Goal: Information Seeking & Learning: Learn about a topic

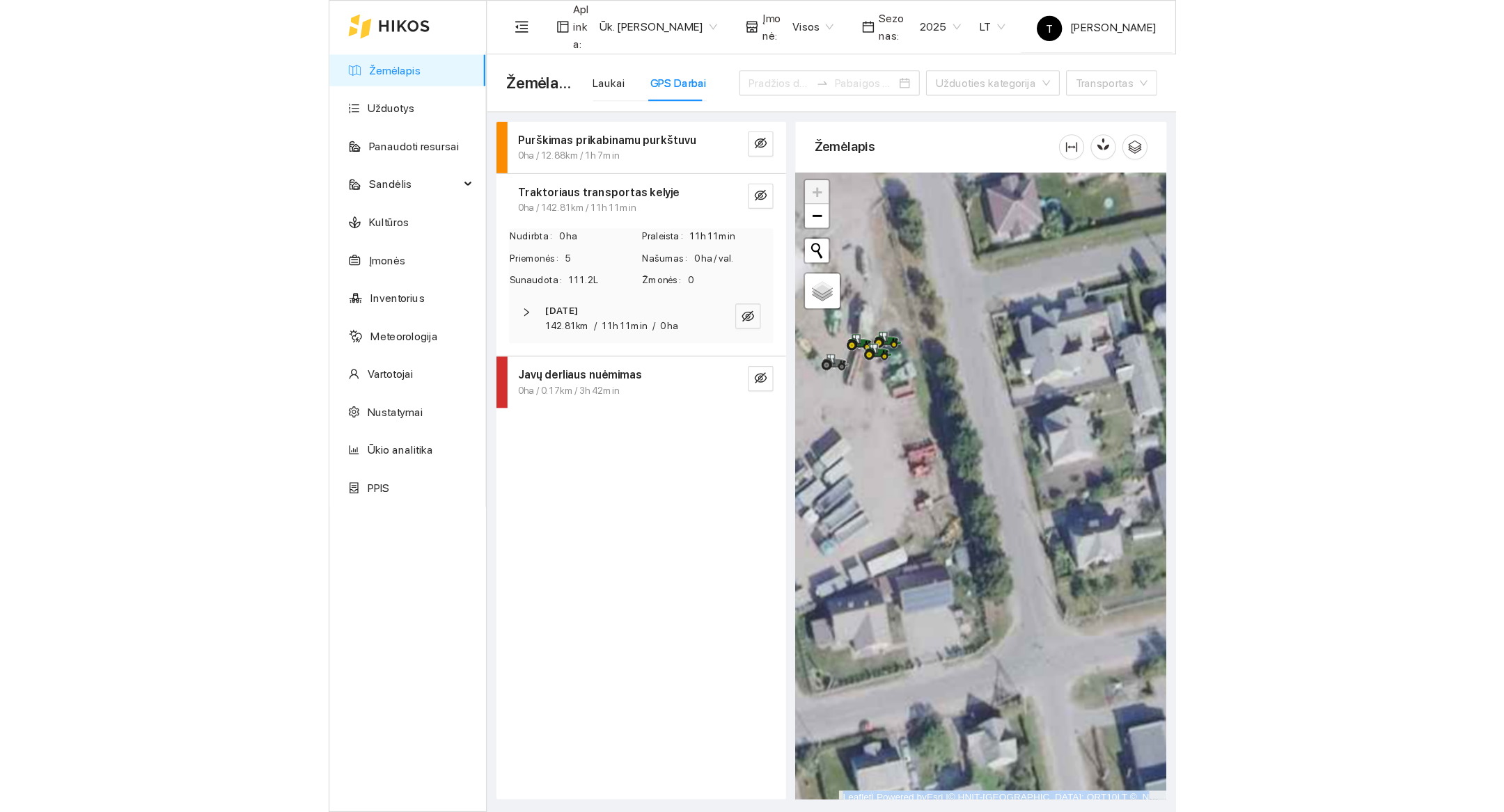
scroll to position [4, 0]
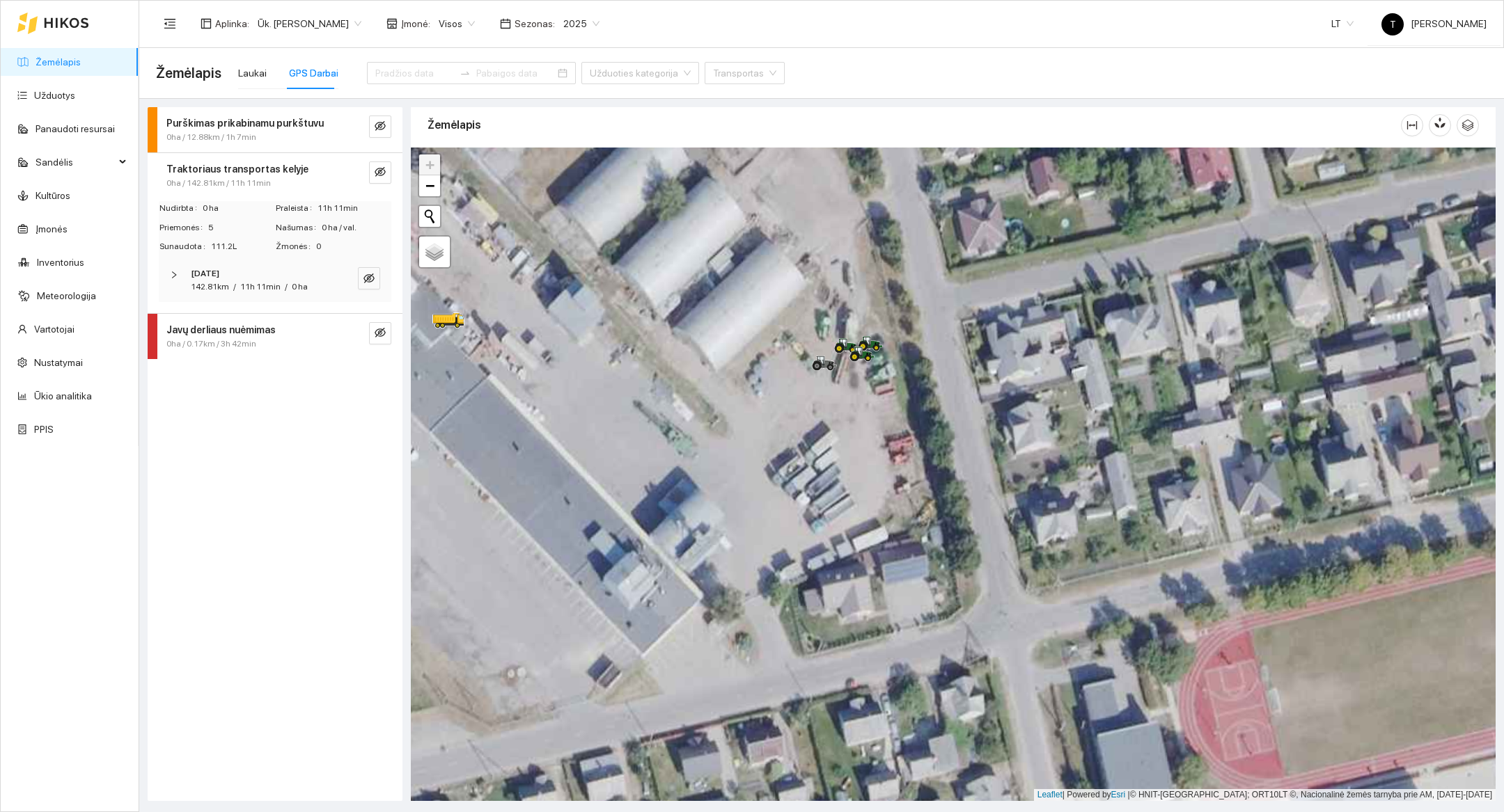
click at [408, 84] on div at bounding box center [471, 72] width 209 height 55
click at [411, 76] on input at bounding box center [414, 73] width 79 height 16
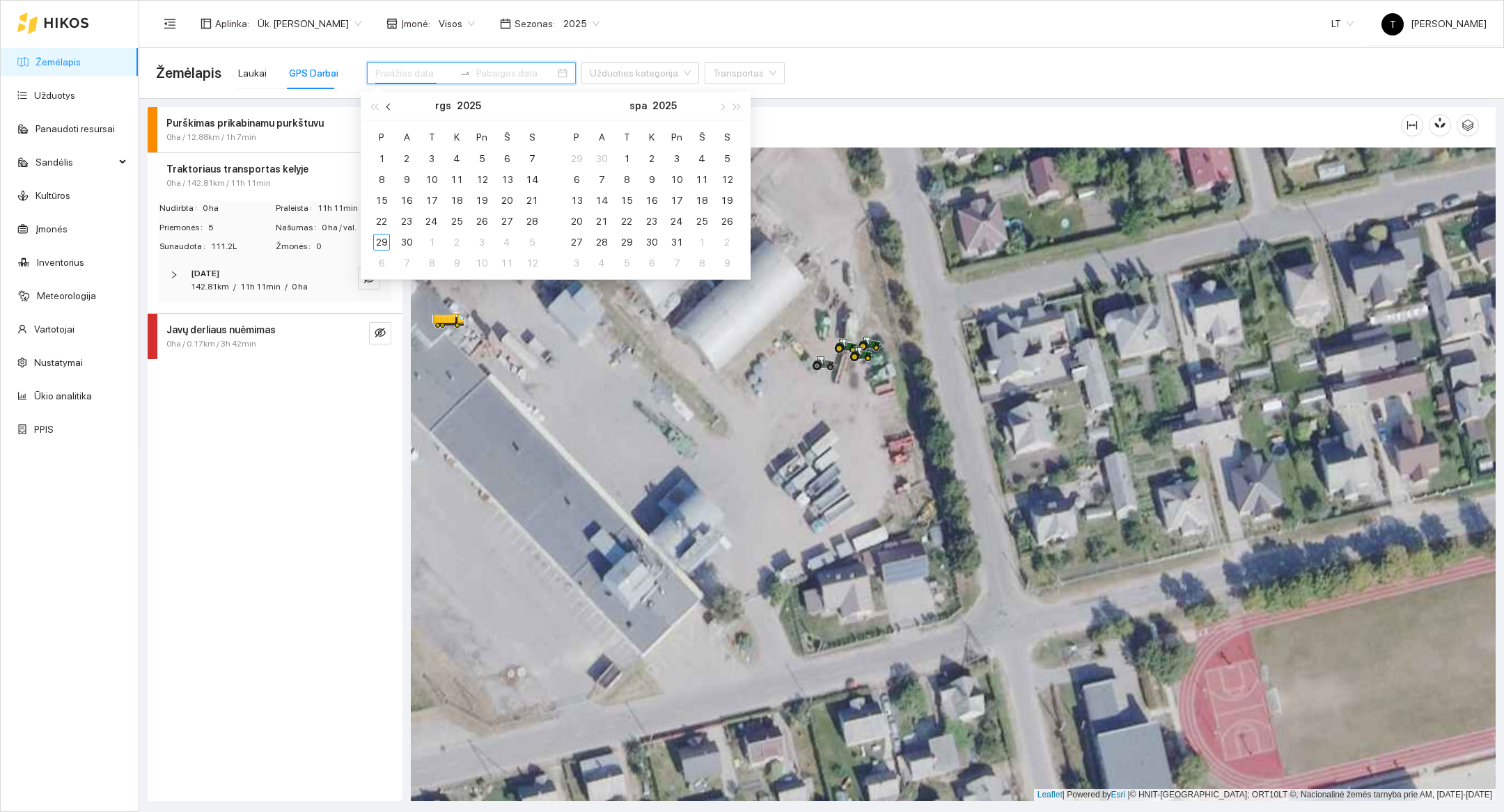
click at [392, 108] on button "button" at bounding box center [390, 106] width 16 height 28
click at [391, 108] on button "button" at bounding box center [390, 106] width 16 height 28
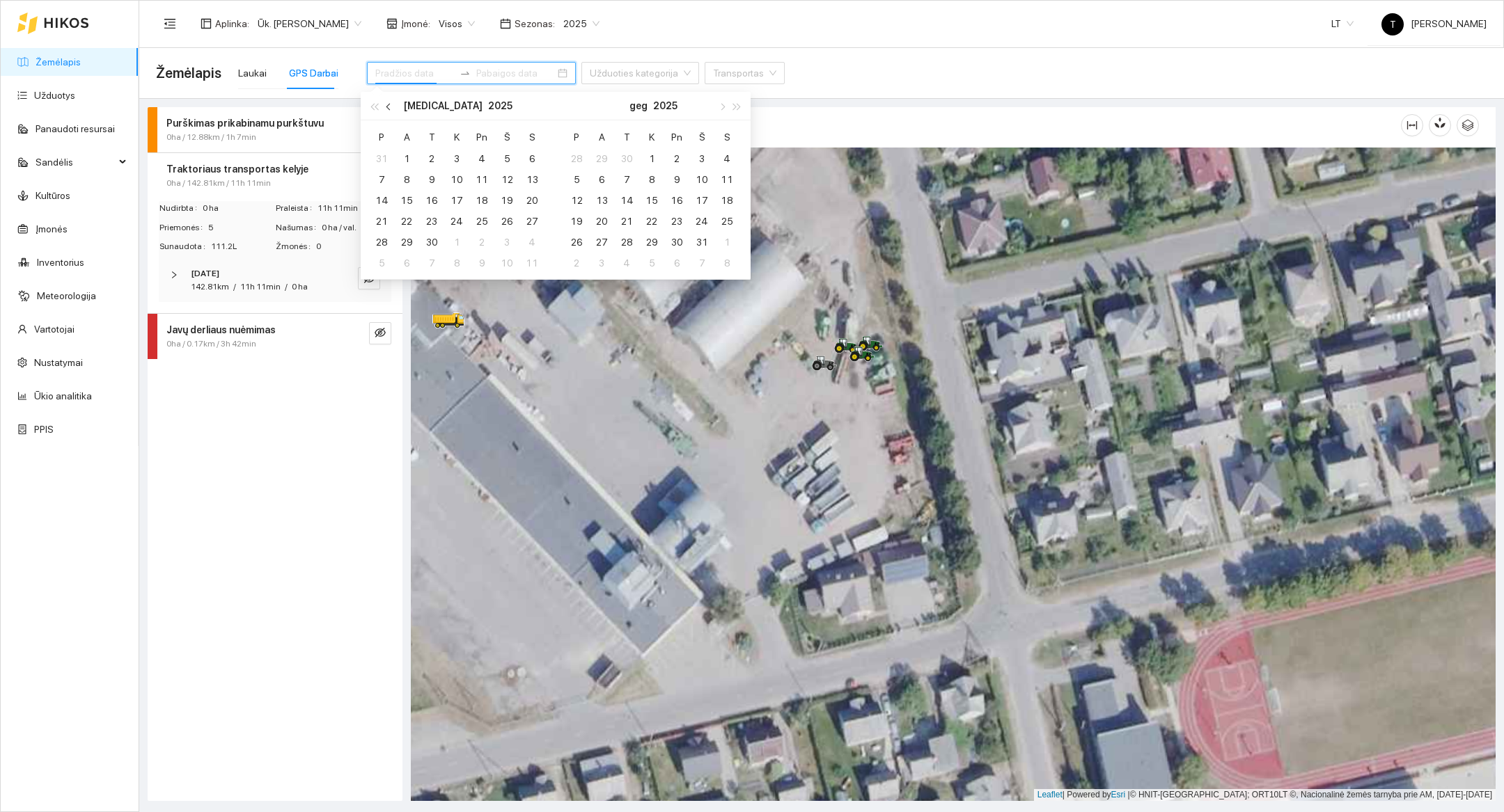
click at [391, 108] on button "button" at bounding box center [390, 106] width 16 height 28
type input "[DATE]"
click at [379, 241] on div "24" at bounding box center [381, 242] width 16 height 16
type input "[DATE]"
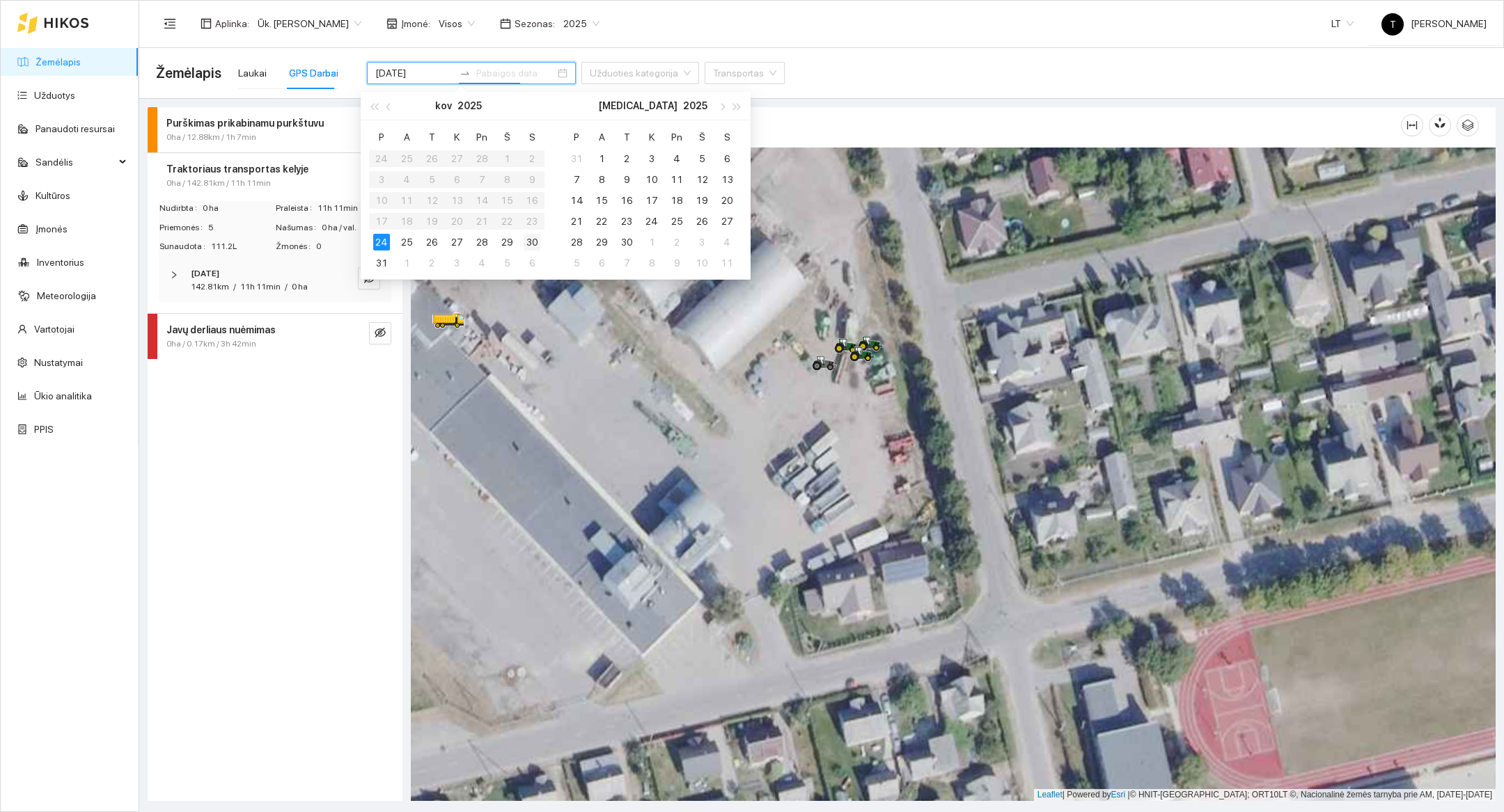
type input "[DATE]"
click at [528, 242] on div "30" at bounding box center [531, 242] width 16 height 16
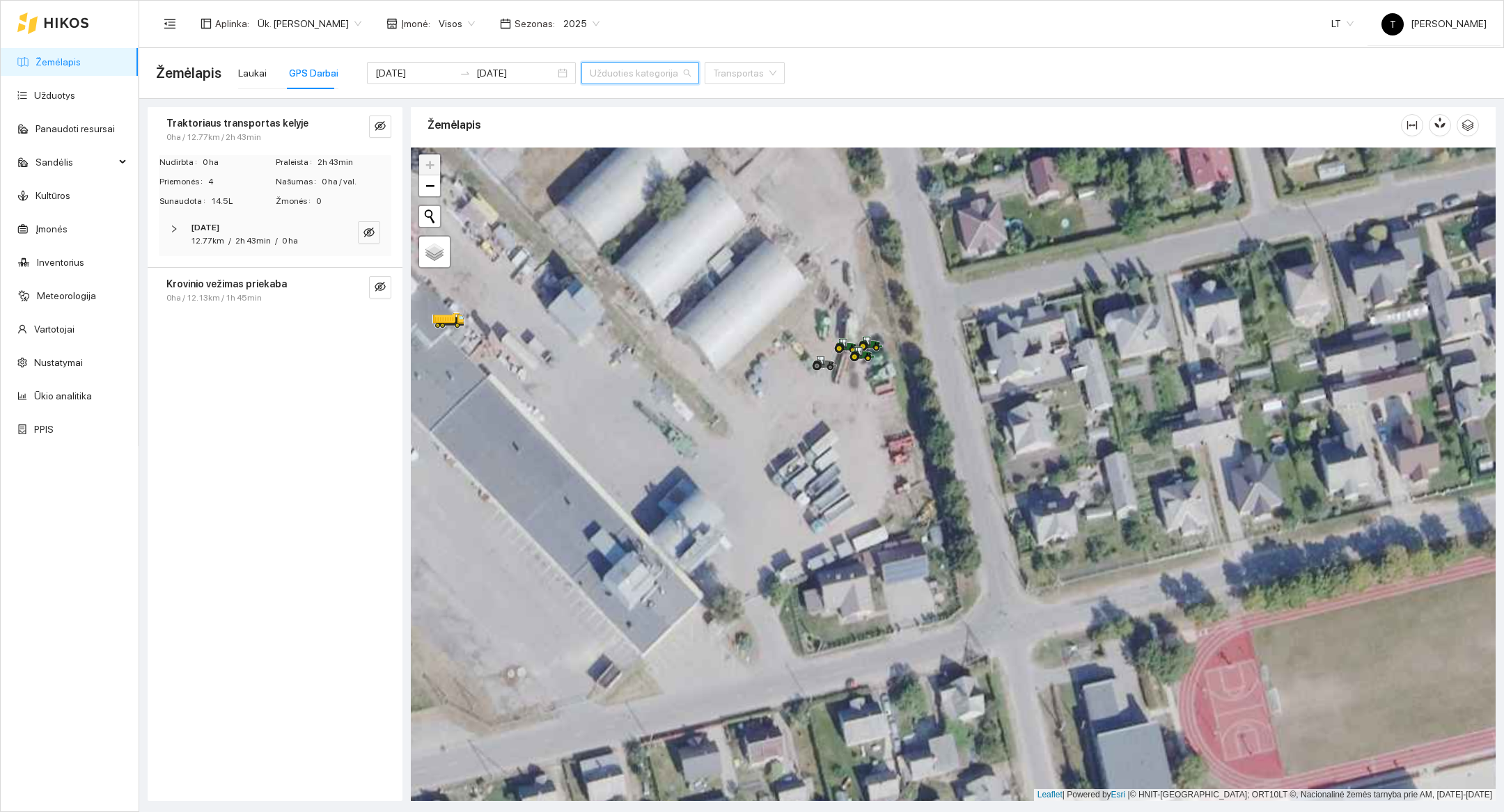
click at [591, 75] on input "search" at bounding box center [635, 72] width 91 height 21
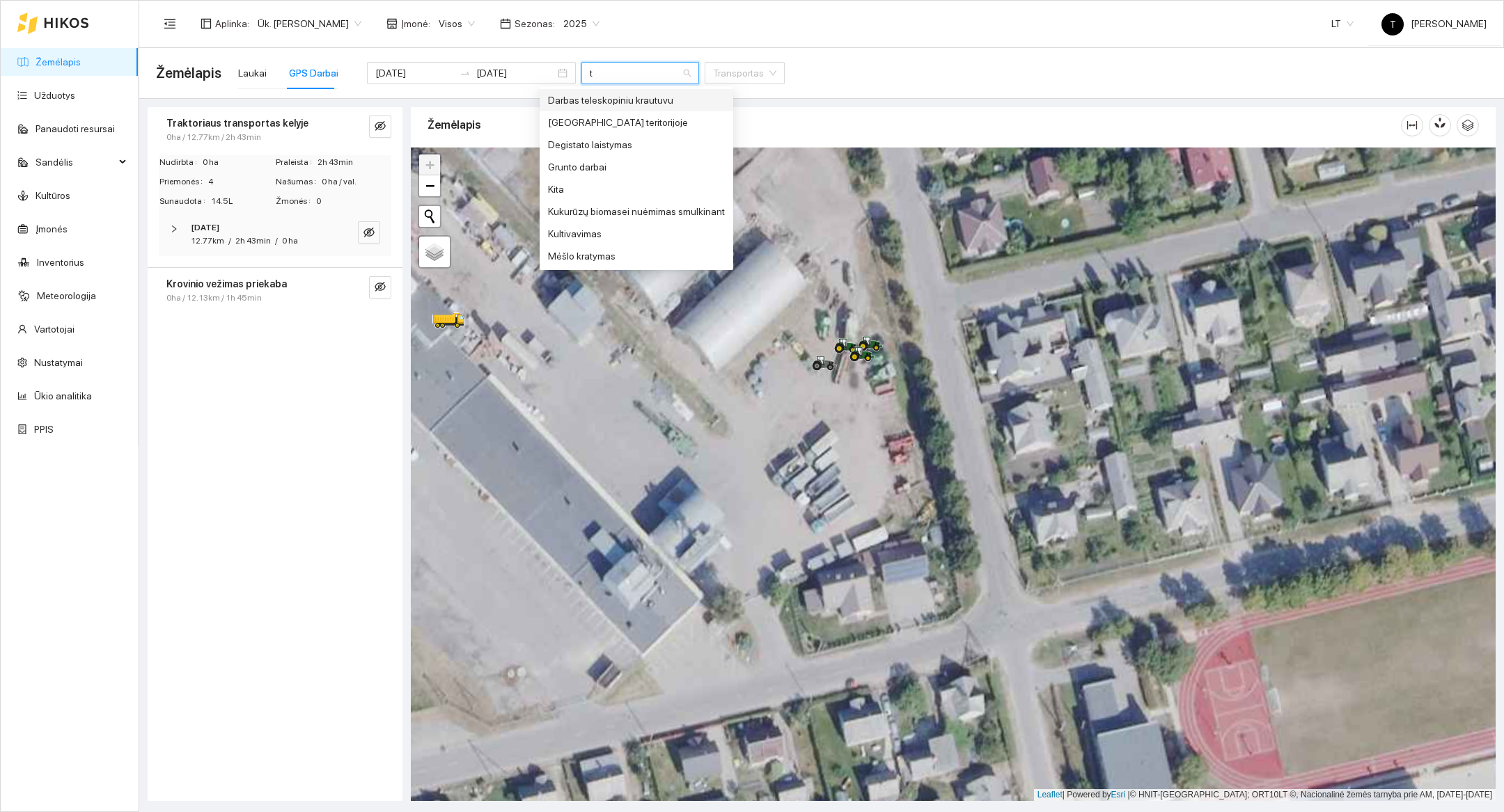
type input "tr"
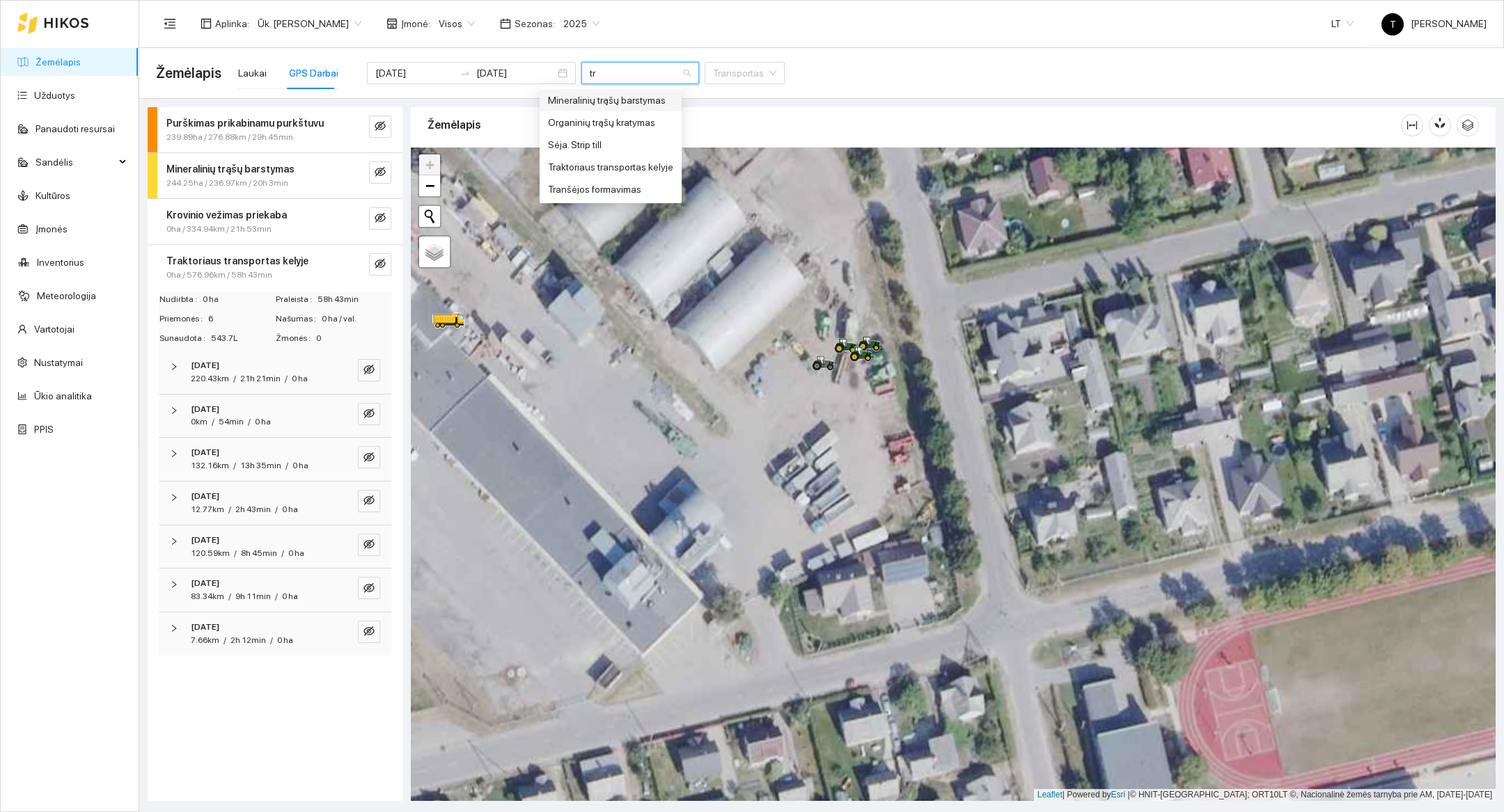
click at [627, 107] on div "Mineralinių trąšų barstymas" at bounding box center [610, 101] width 125 height 16
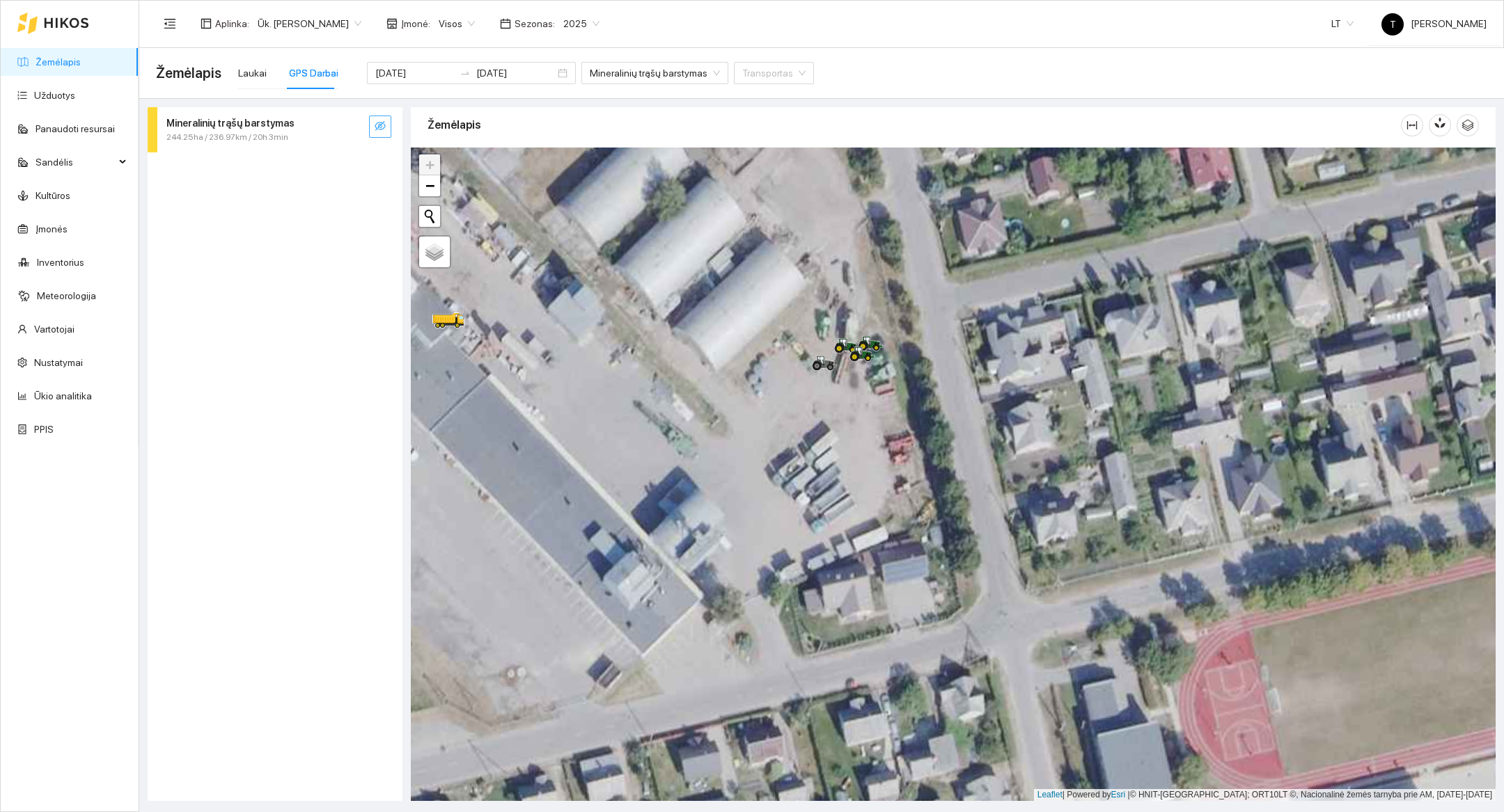
click at [377, 122] on icon "eye-invisible" at bounding box center [380, 126] width 11 height 11
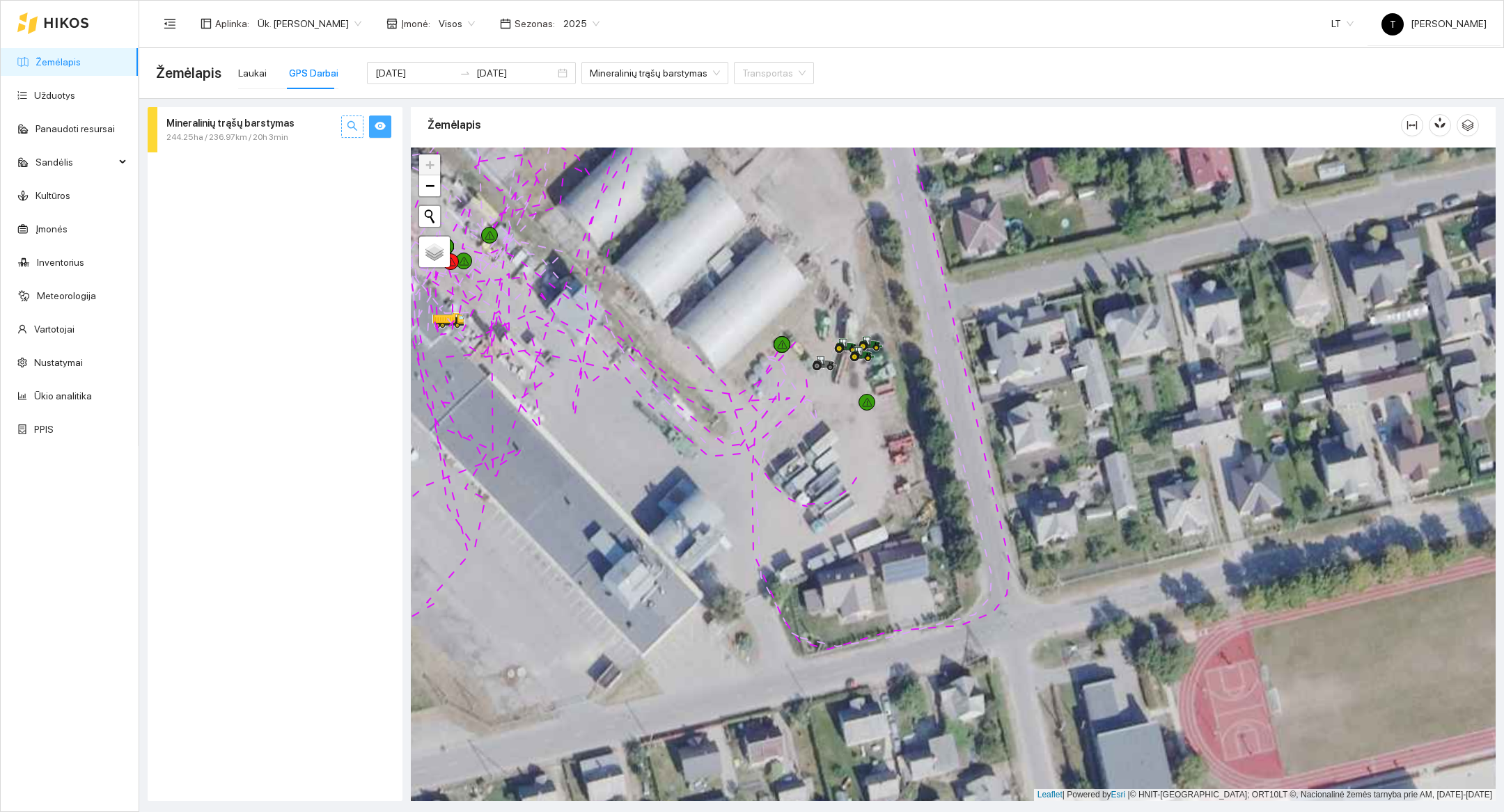
click at [358, 129] on button "button" at bounding box center [352, 126] width 23 height 23
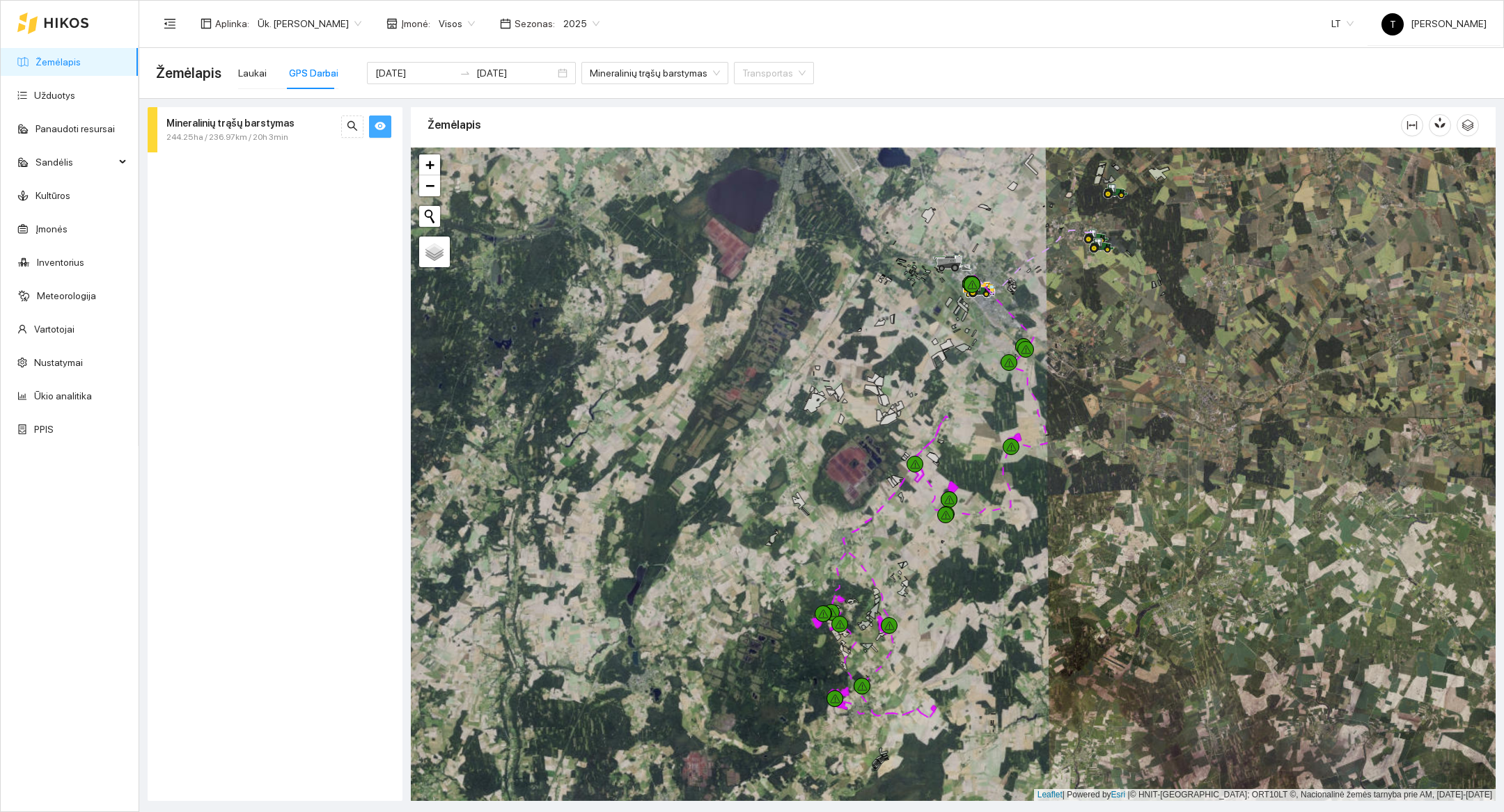
click at [745, 651] on div at bounding box center [953, 474] width 1085 height 654
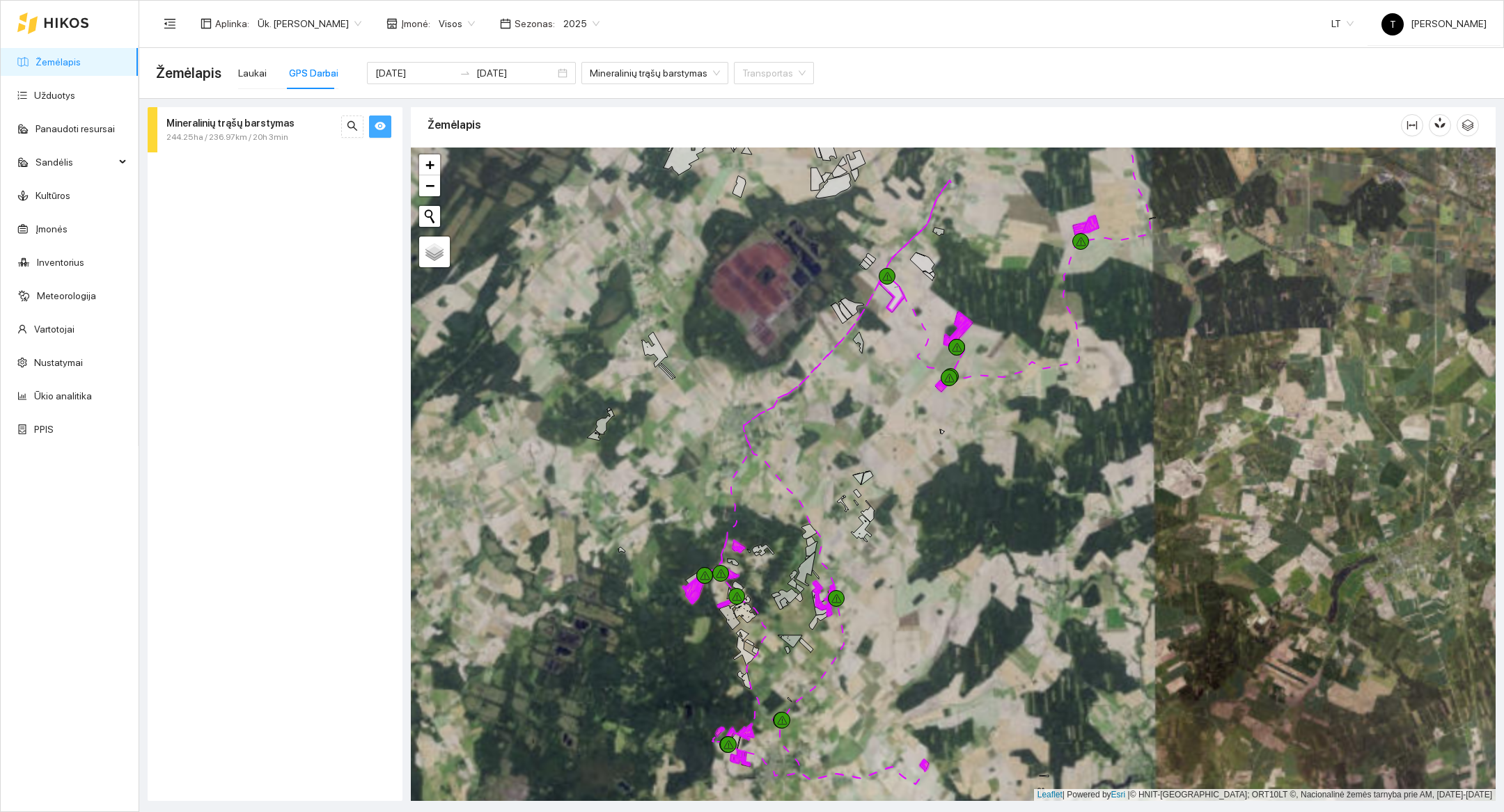
click at [745, 590] on div at bounding box center [953, 474] width 1085 height 654
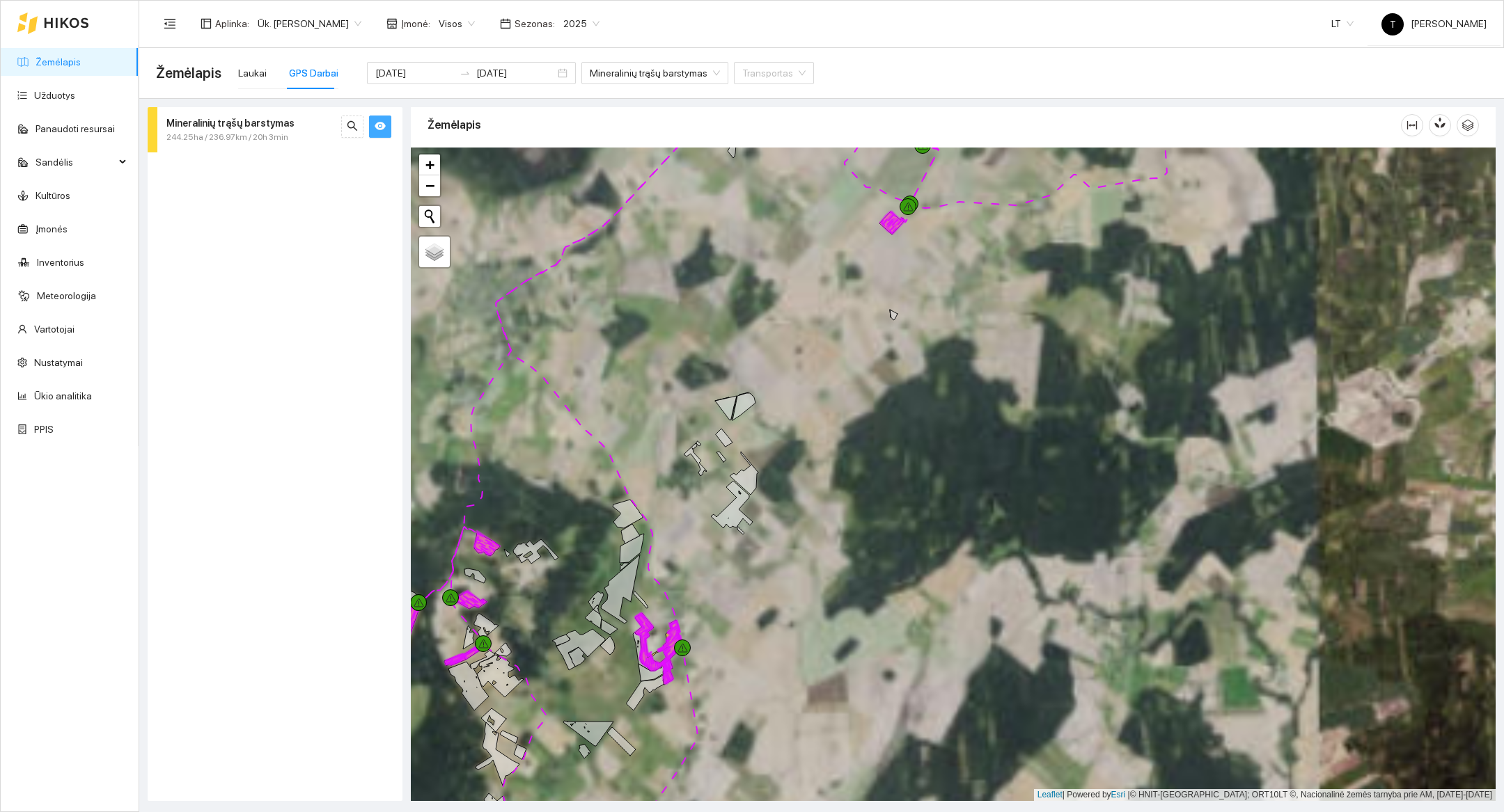
drag, startPoint x: 990, startPoint y: 590, endPoint x: 944, endPoint y: 778, distance: 193.5
click at [745, 715] on div at bounding box center [953, 474] width 1085 height 654
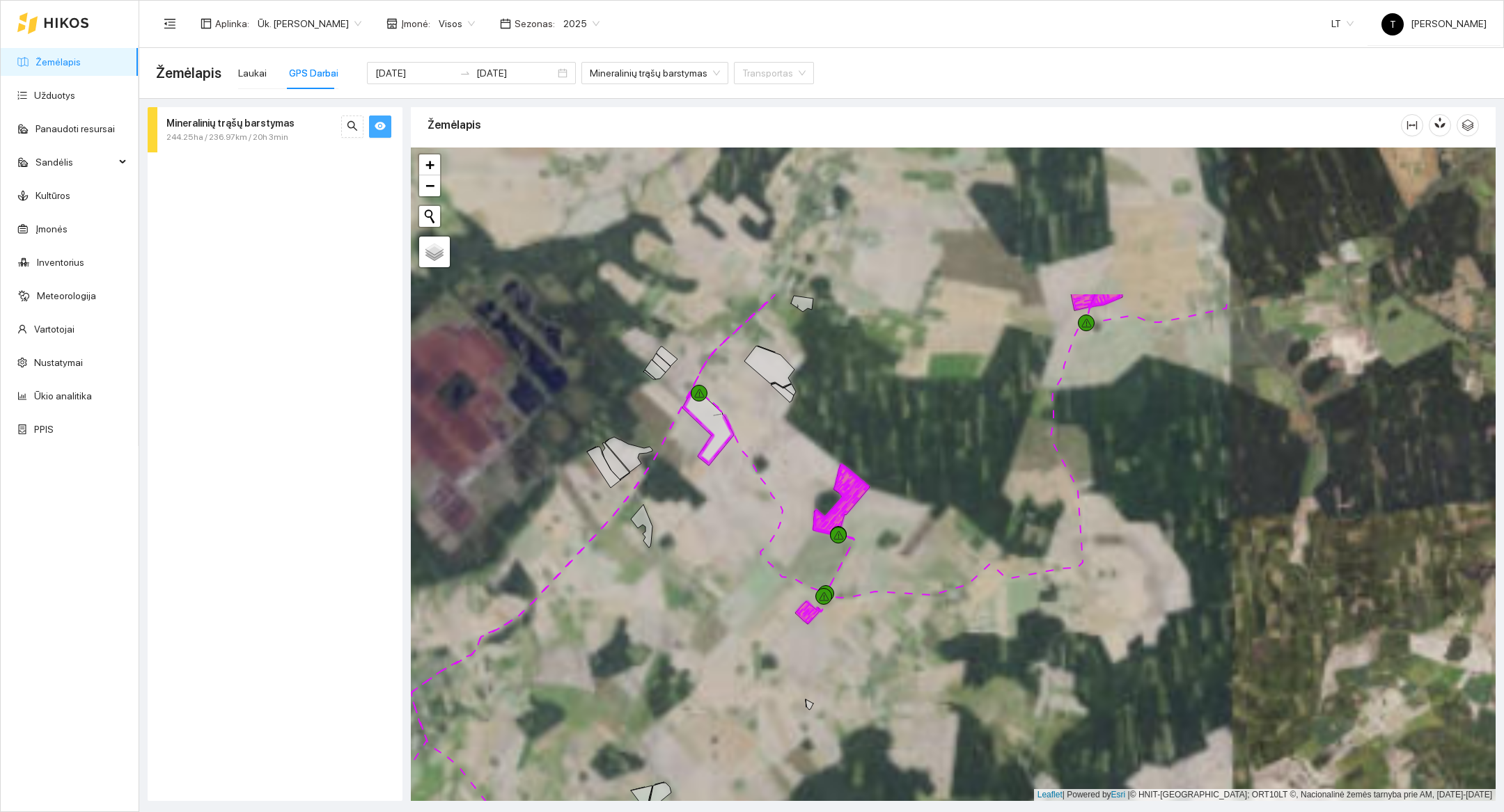
drag, startPoint x: 1049, startPoint y: 500, endPoint x: 1030, endPoint y: 757, distance: 257.7
click at [745, 715] on div at bounding box center [953, 474] width 1085 height 654
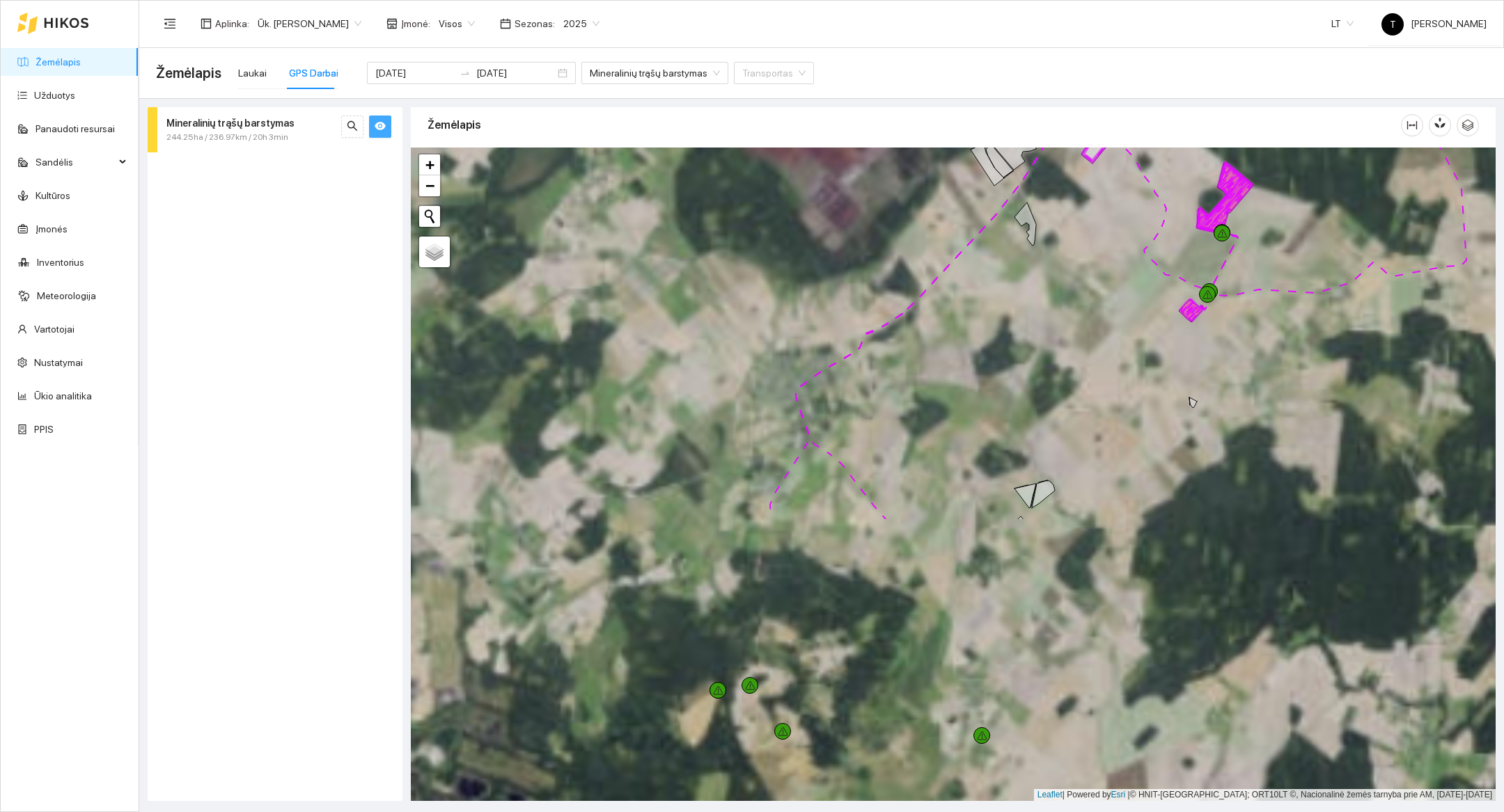
drag, startPoint x: 936, startPoint y: 749, endPoint x: 1365, endPoint y: 372, distance: 571.1
click at [745, 372] on div at bounding box center [953, 474] width 1085 height 654
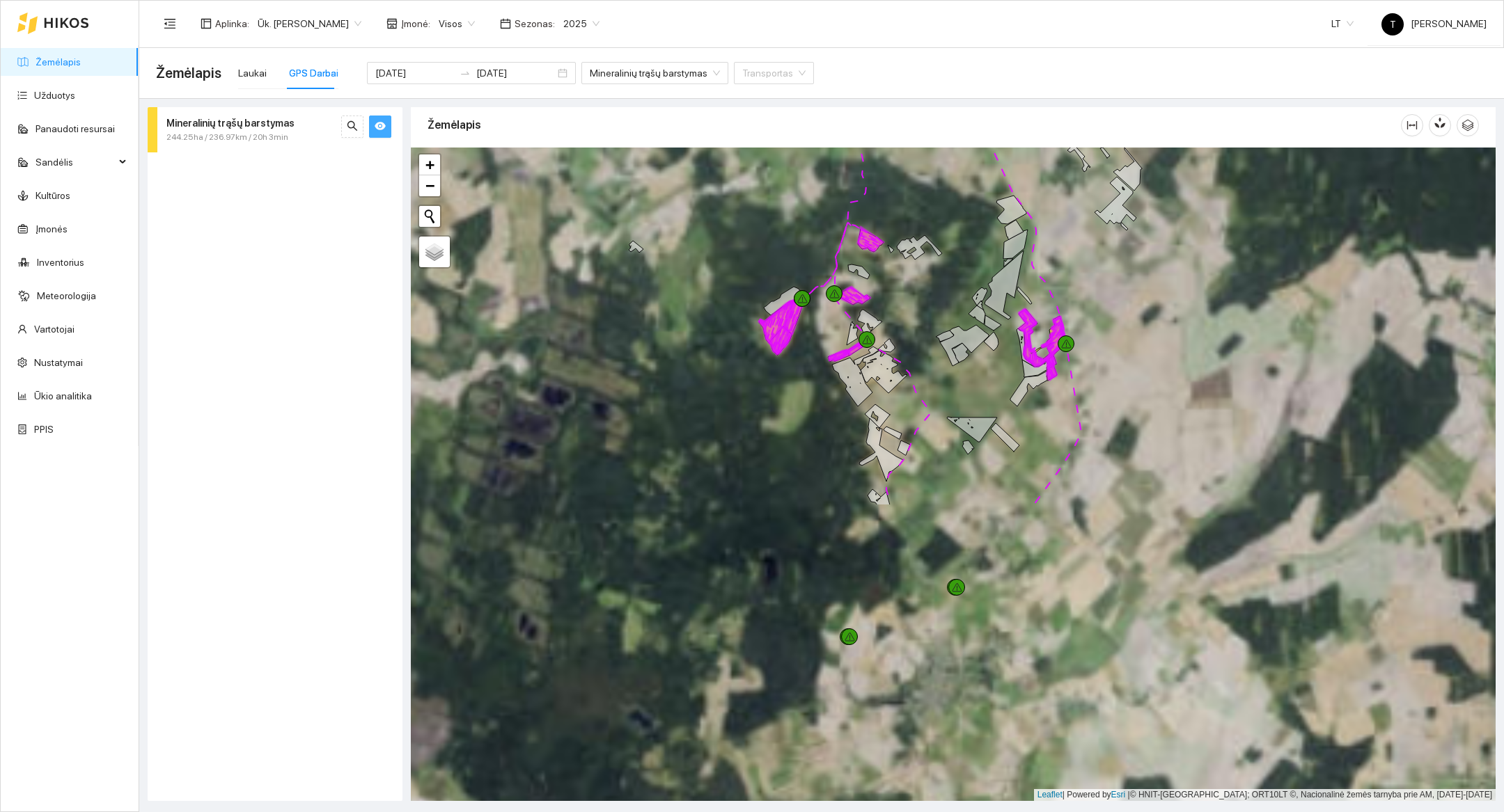
drag, startPoint x: 1096, startPoint y: 672, endPoint x: 1134, endPoint y: 312, distance: 362.0
click at [745, 312] on div at bounding box center [953, 474] width 1085 height 654
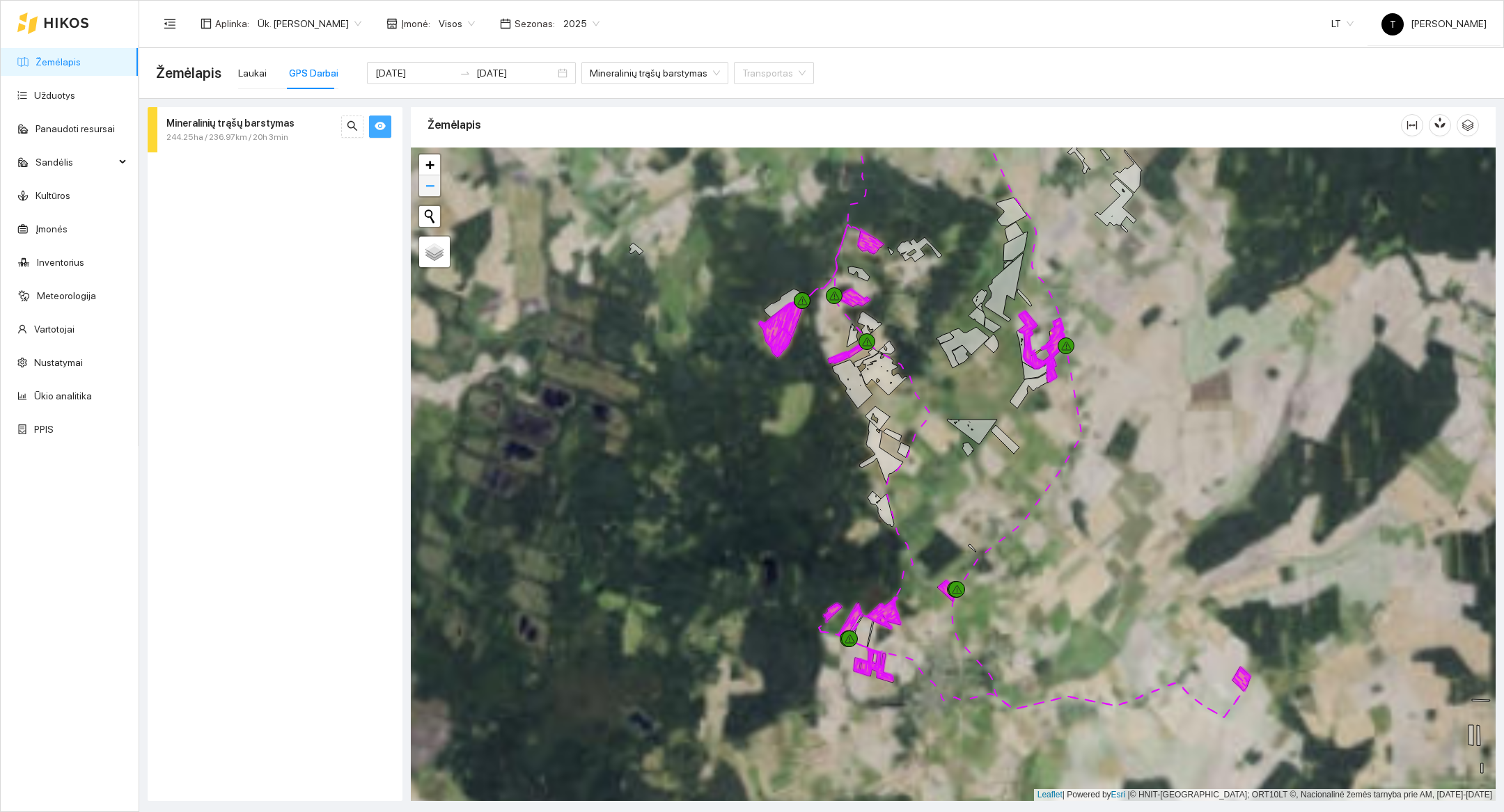
click at [435, 184] on link "−" at bounding box center [429, 185] width 21 height 21
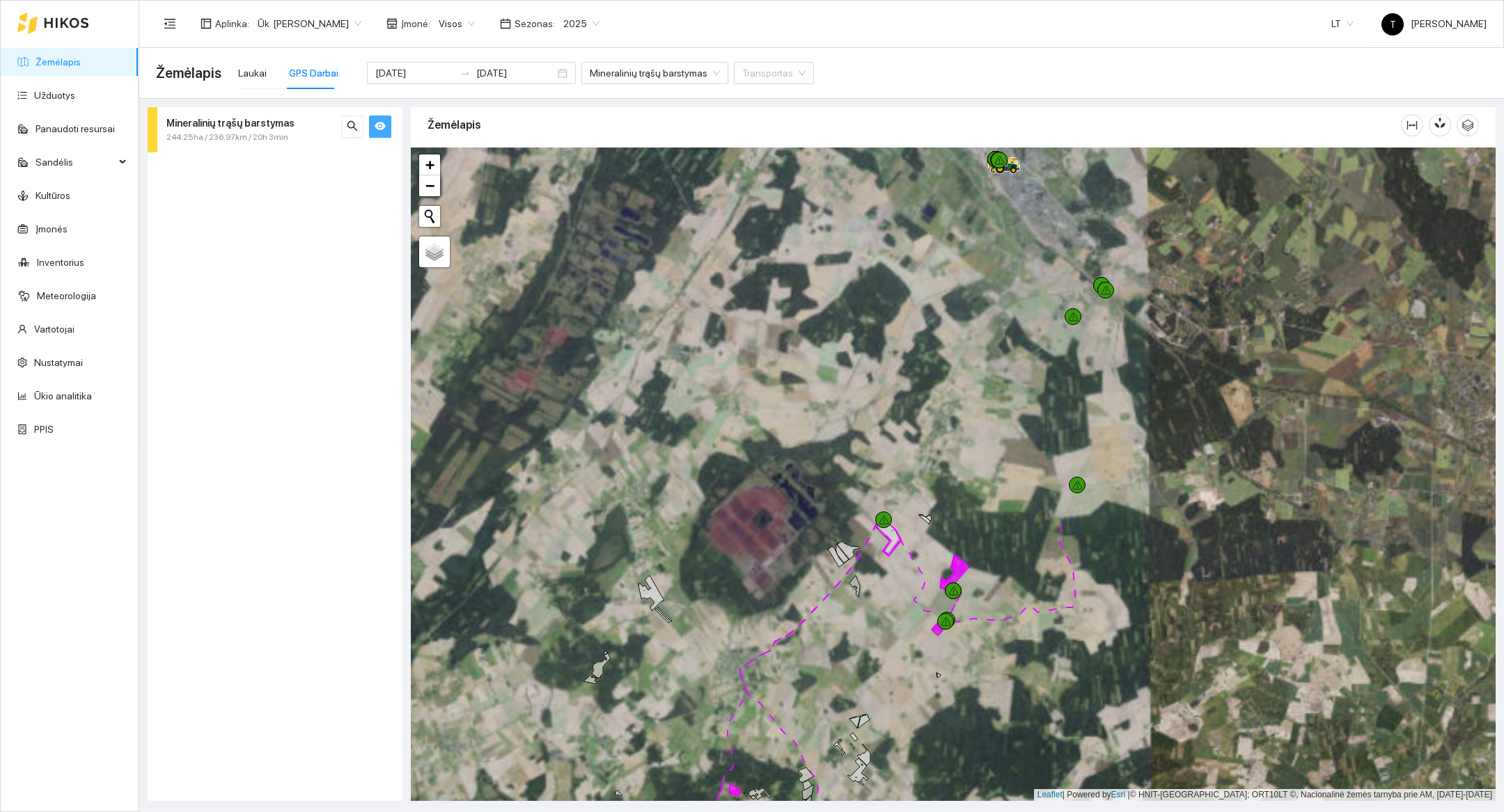
drag, startPoint x: 1204, startPoint y: 252, endPoint x: 1027, endPoint y: 685, distance: 467.8
click at [745, 685] on div at bounding box center [953, 474] width 1085 height 654
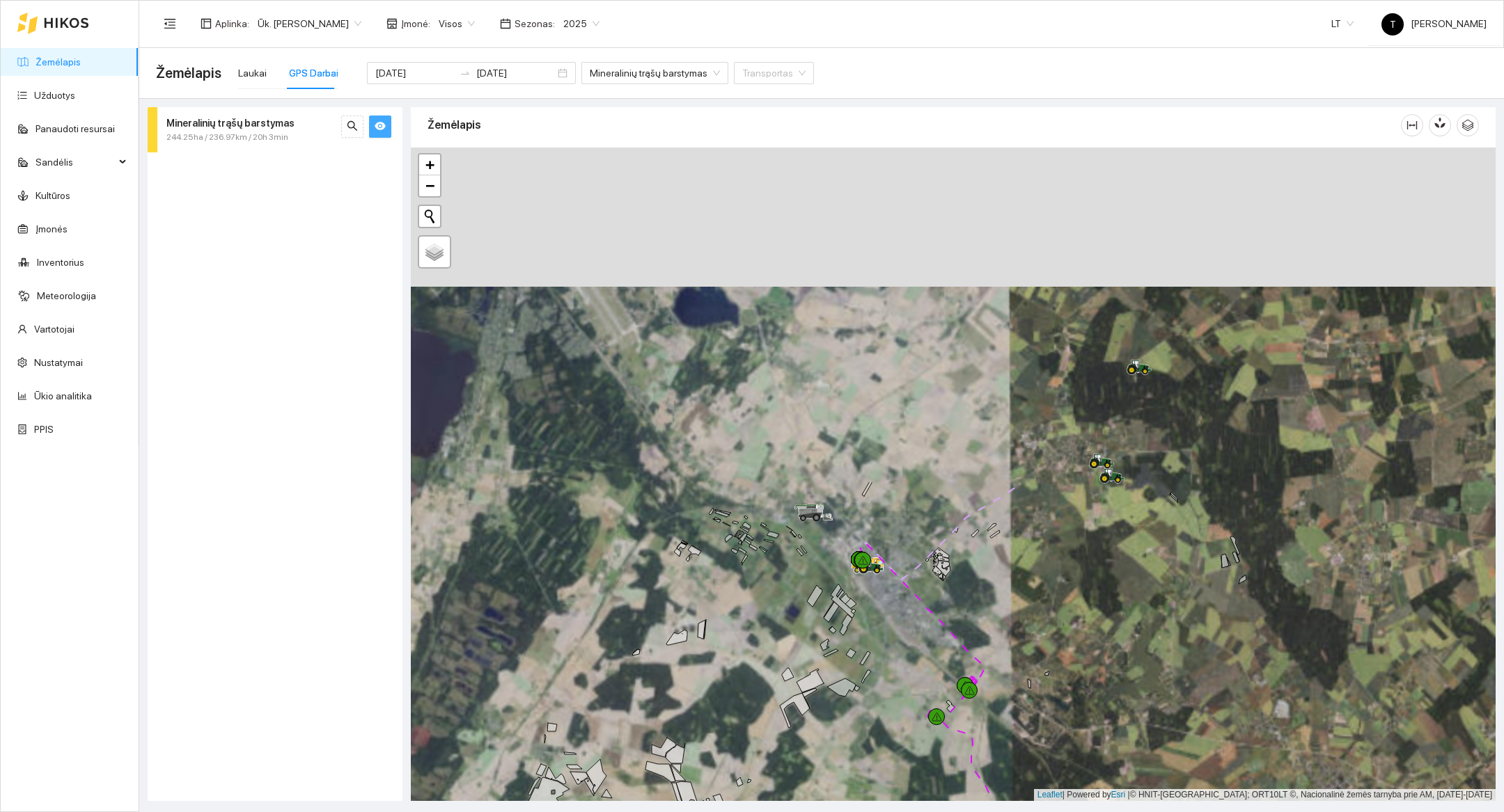
drag, startPoint x: 1135, startPoint y: 273, endPoint x: 999, endPoint y: 673, distance: 422.5
click at [745, 673] on div at bounding box center [953, 474] width 1085 height 654
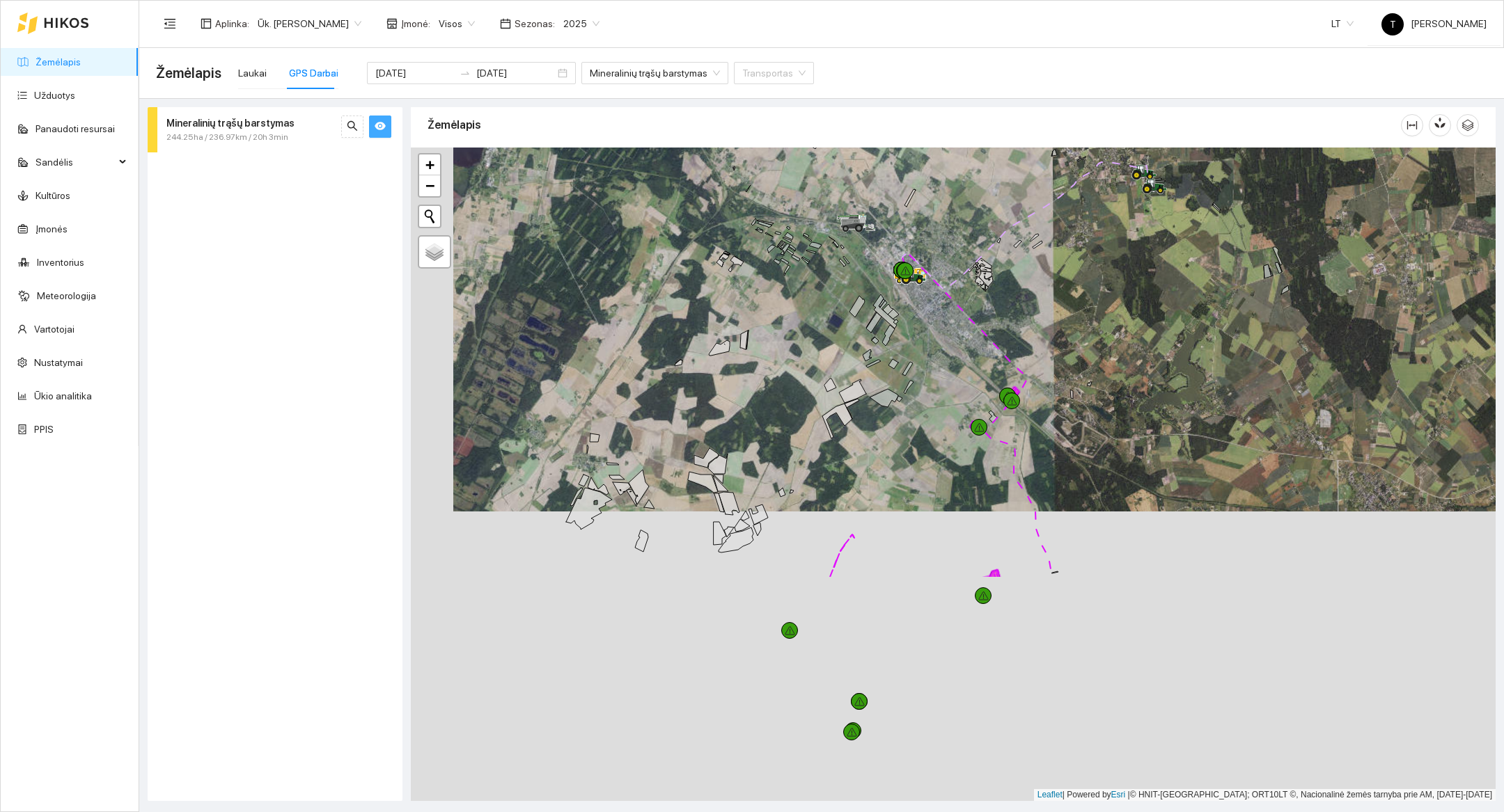
drag, startPoint x: 676, startPoint y: 507, endPoint x: 754, endPoint y: 173, distance: 343.0
click at [745, 173] on div at bounding box center [953, 474] width 1085 height 654
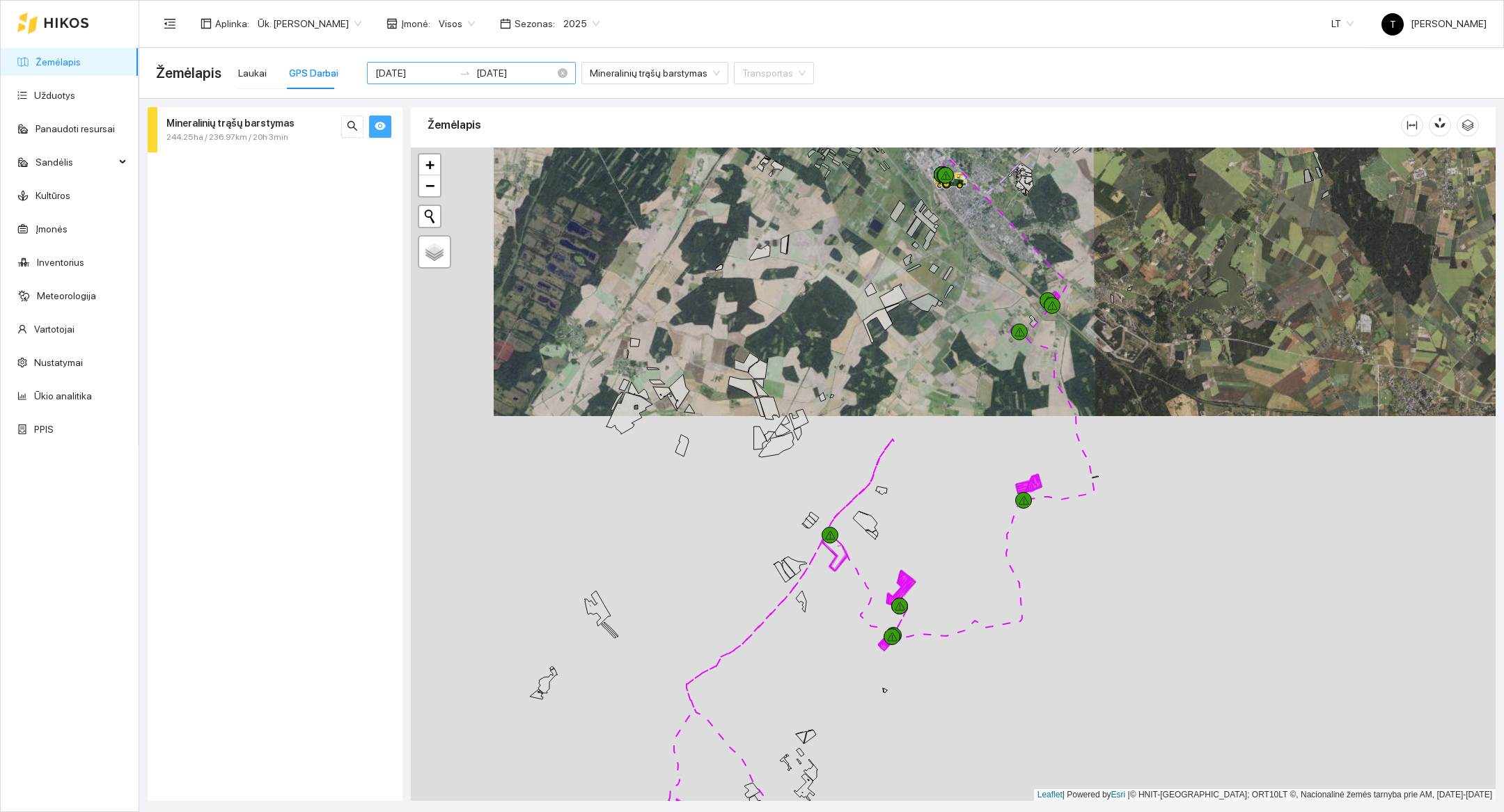
click at [397, 76] on input "[DATE]" at bounding box center [414, 73] width 79 height 16
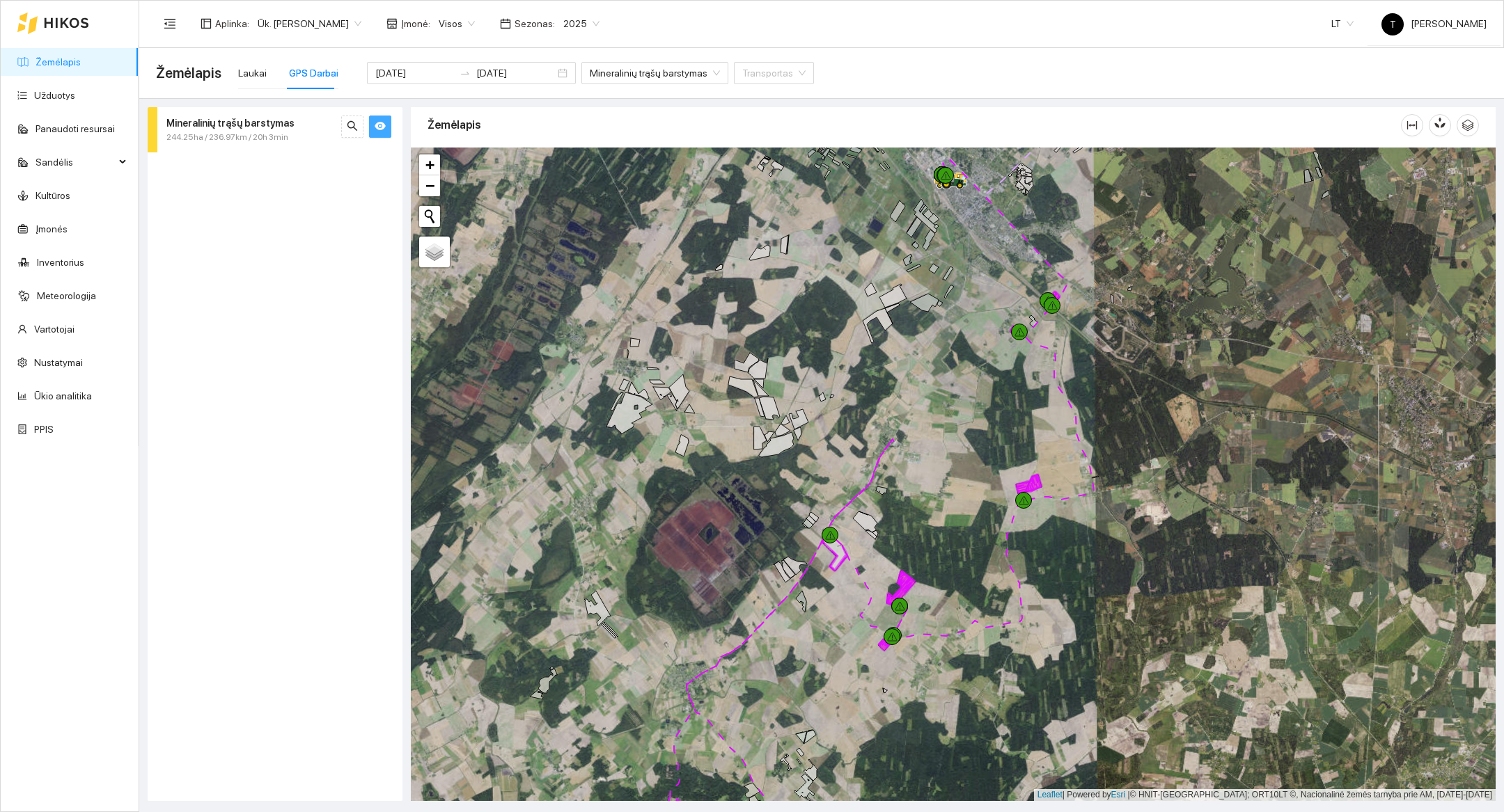
click at [251, 138] on span "244.25ha / 236.97km / 20h 3min" at bounding box center [228, 137] width 122 height 13
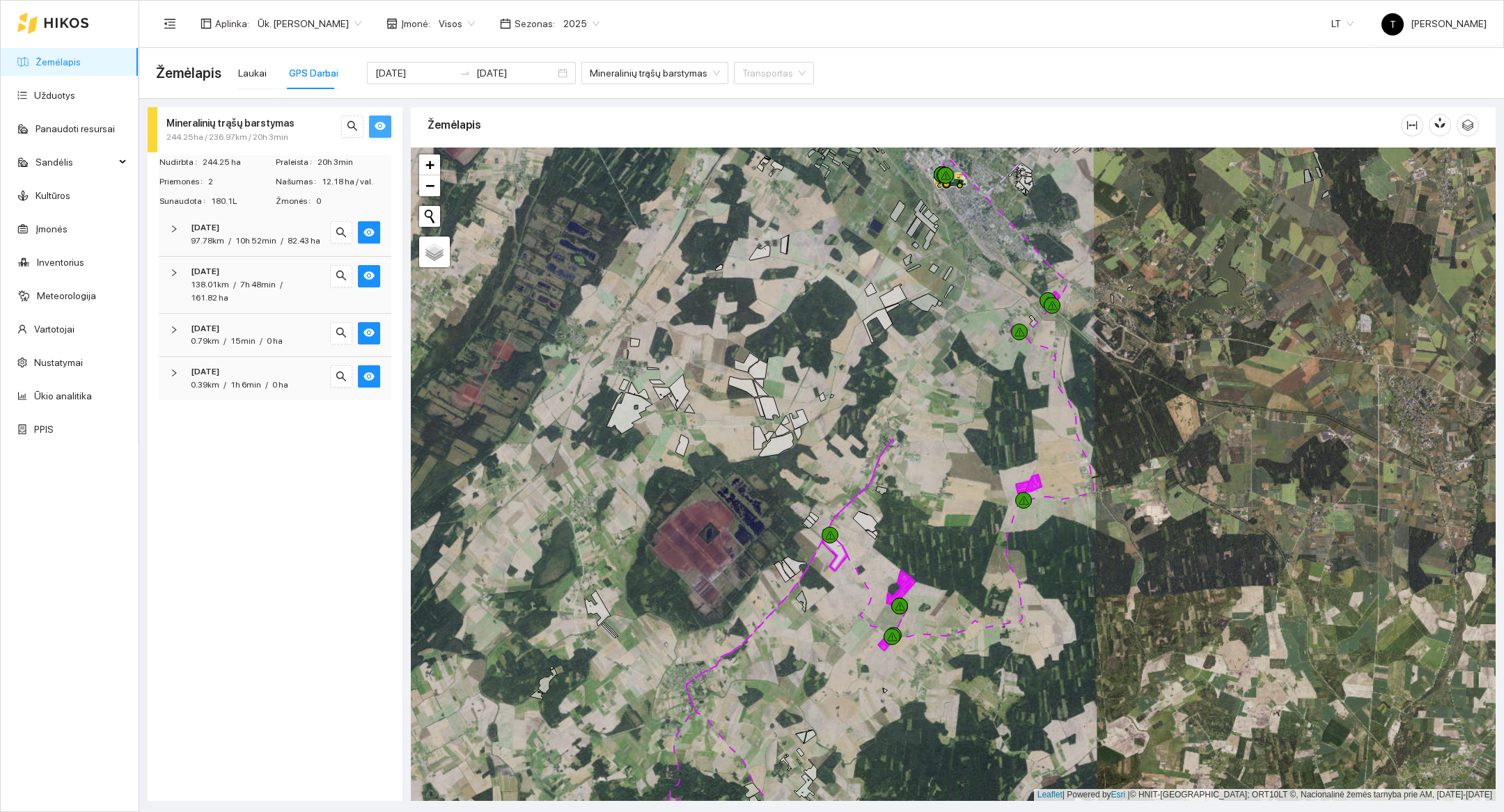
click at [387, 115] on button "button" at bounding box center [380, 126] width 23 height 23
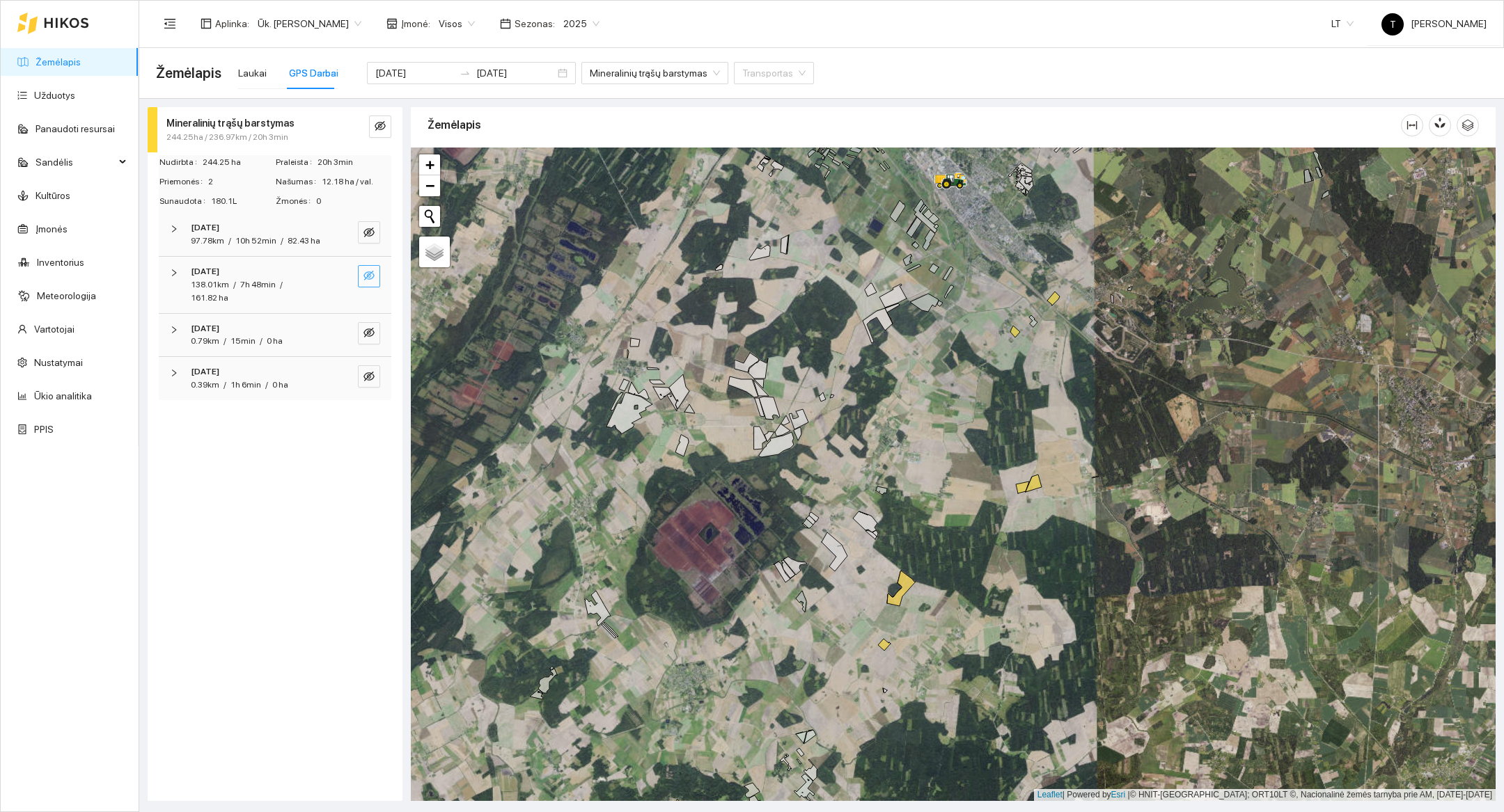
click at [373, 272] on icon "eye-invisible" at bounding box center [369, 276] width 11 height 11
click at [348, 272] on button "button" at bounding box center [341, 276] width 23 height 23
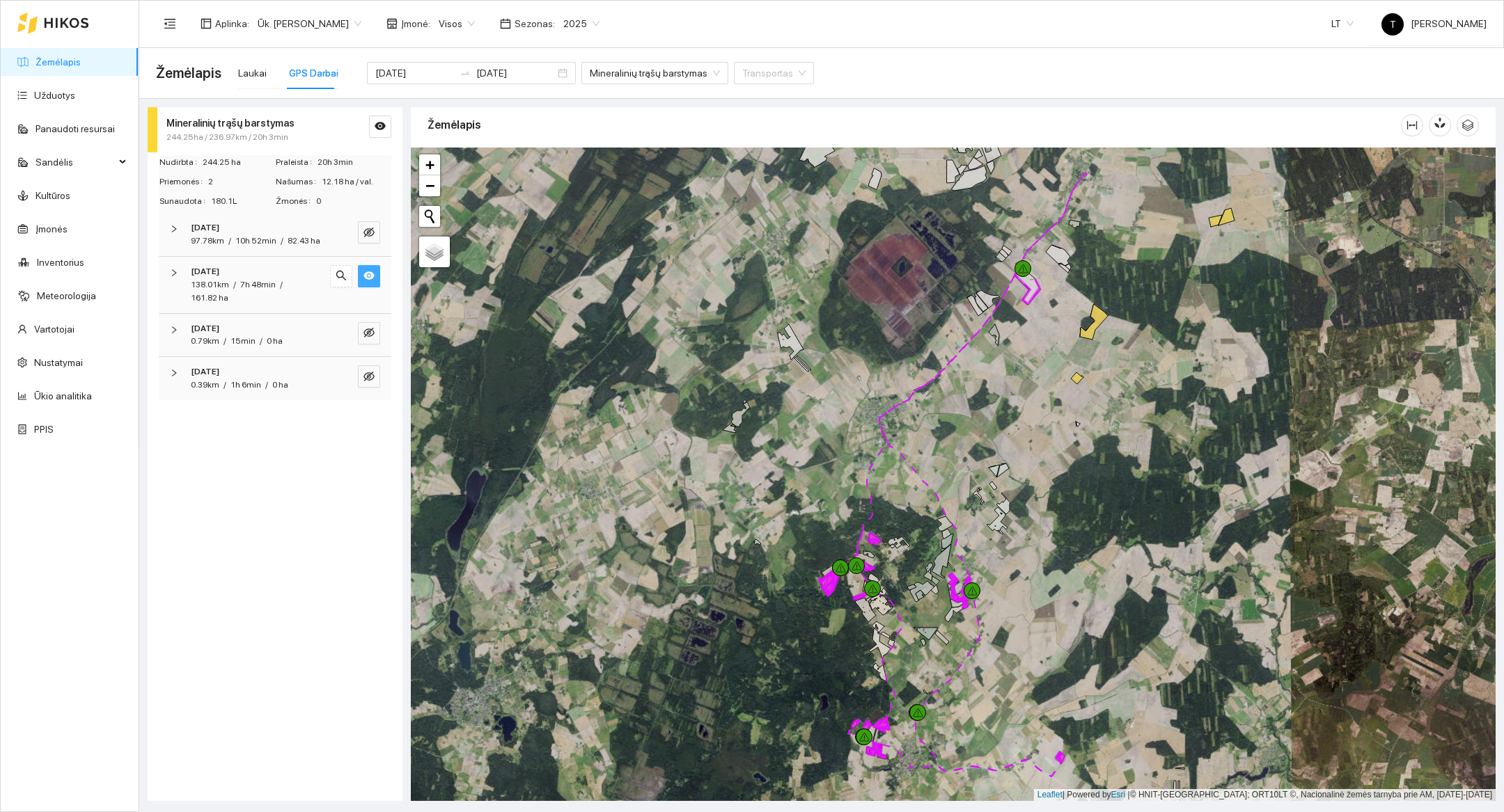
click at [376, 277] on button "button" at bounding box center [369, 276] width 23 height 23
click at [372, 231] on icon "eye-invisible" at bounding box center [369, 232] width 11 height 11
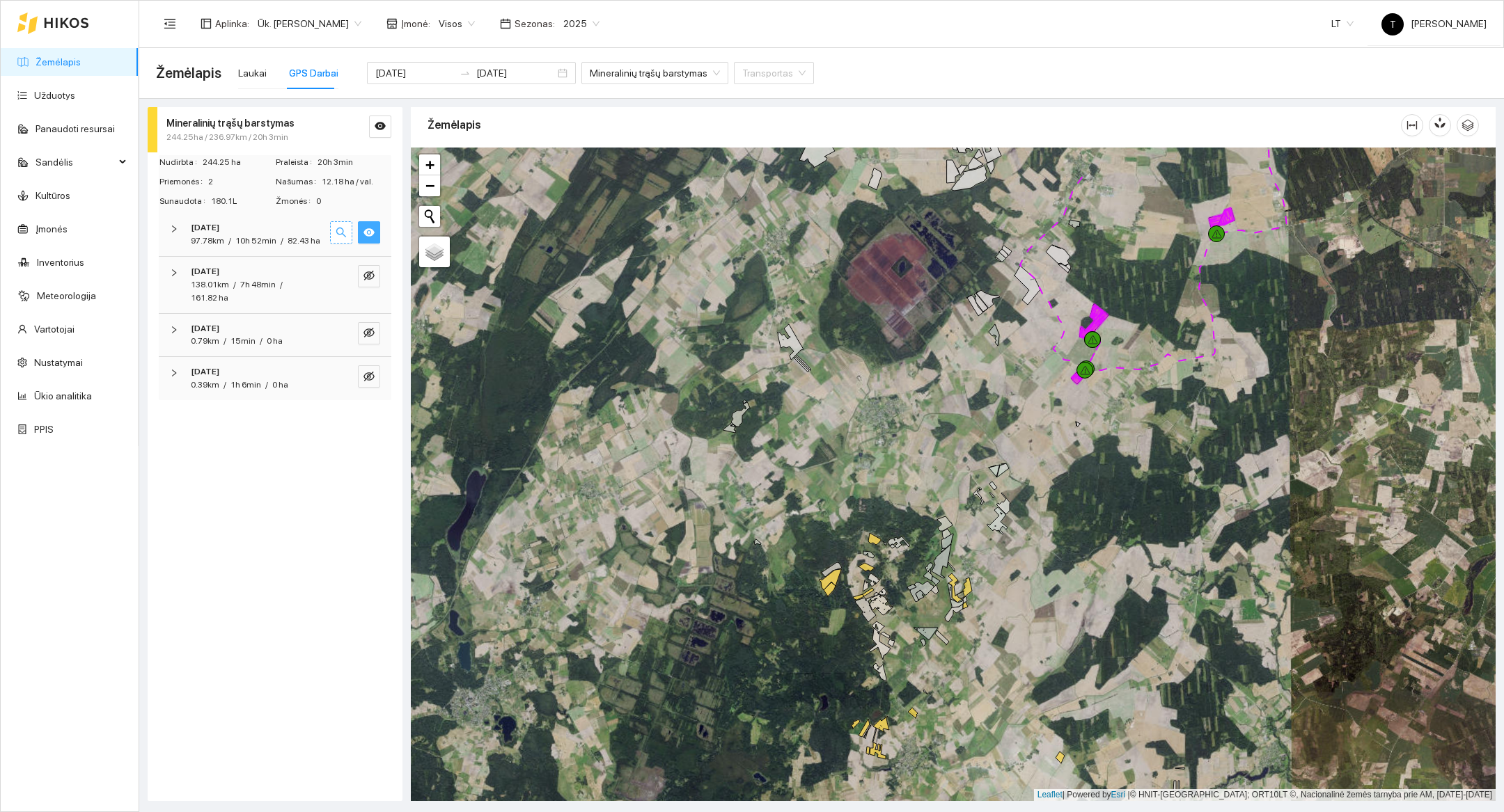
click at [342, 235] on icon "search" at bounding box center [341, 232] width 11 height 11
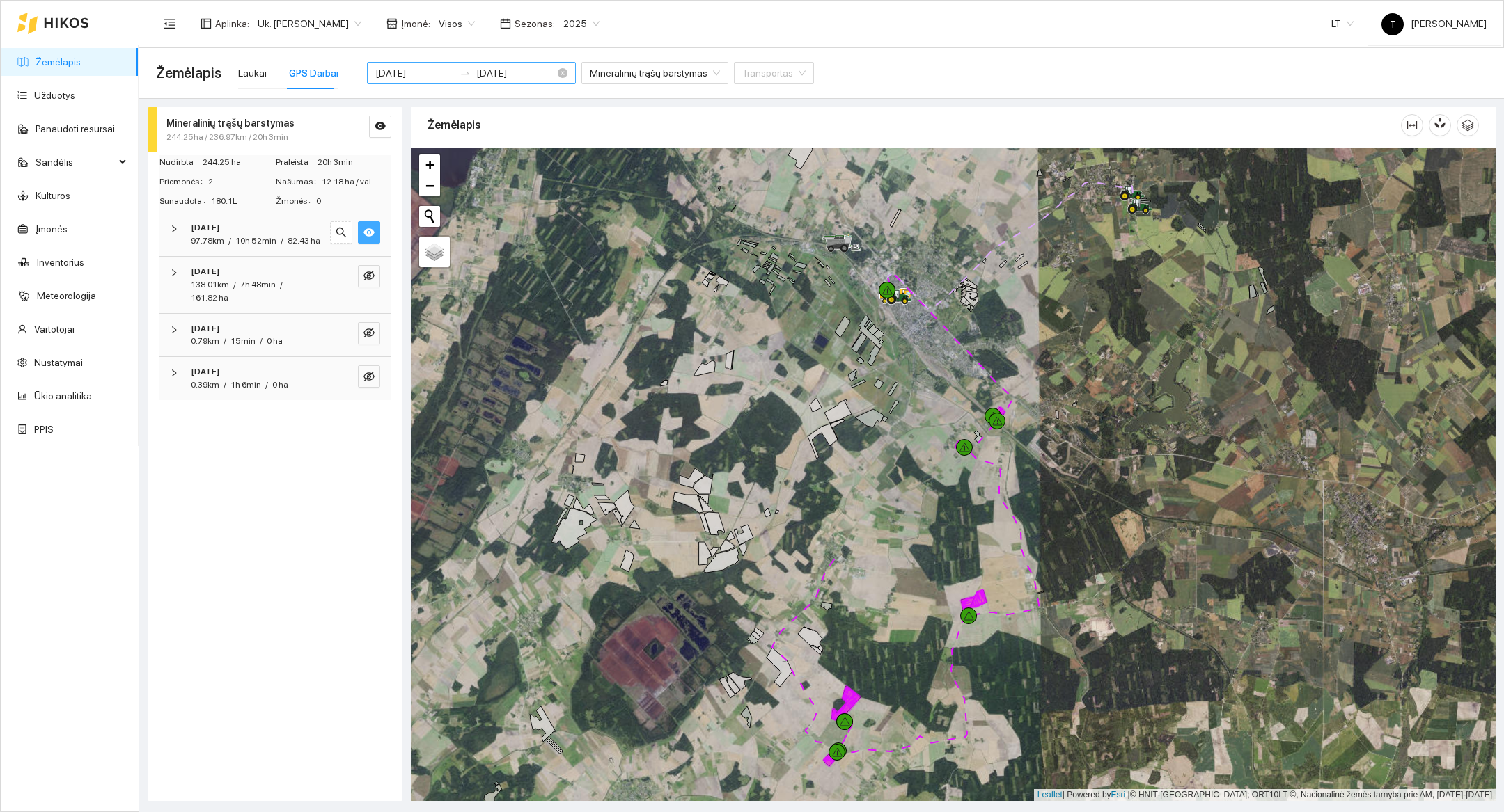
click at [418, 75] on input "[DATE]" at bounding box center [414, 73] width 79 height 16
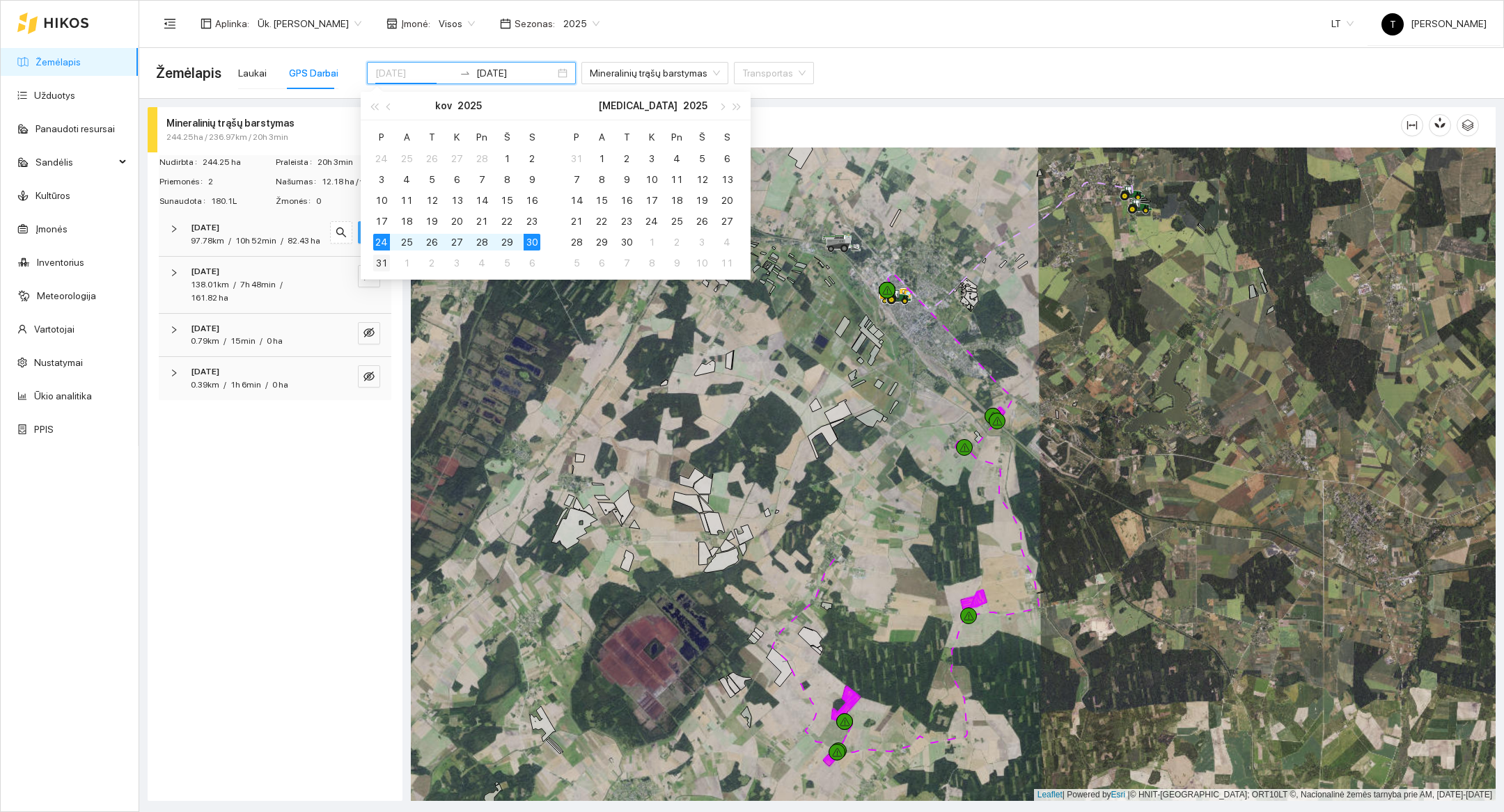
type input "[DATE]"
click at [383, 263] on div "31" at bounding box center [381, 263] width 16 height 16
type input "[DATE]"
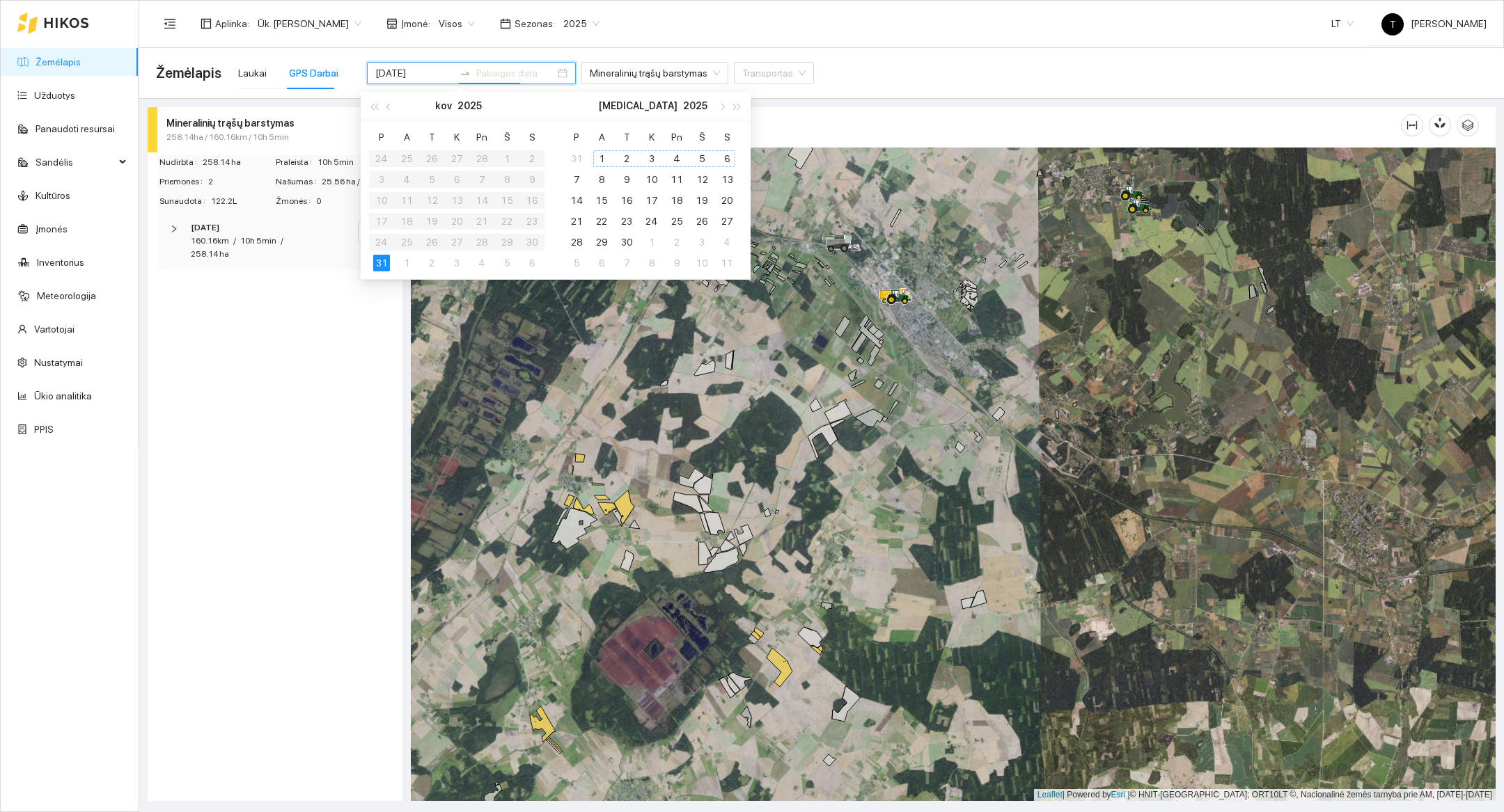
type input "[DATE]"
click at [726, 161] on div "6" at bounding box center [726, 158] width 16 height 16
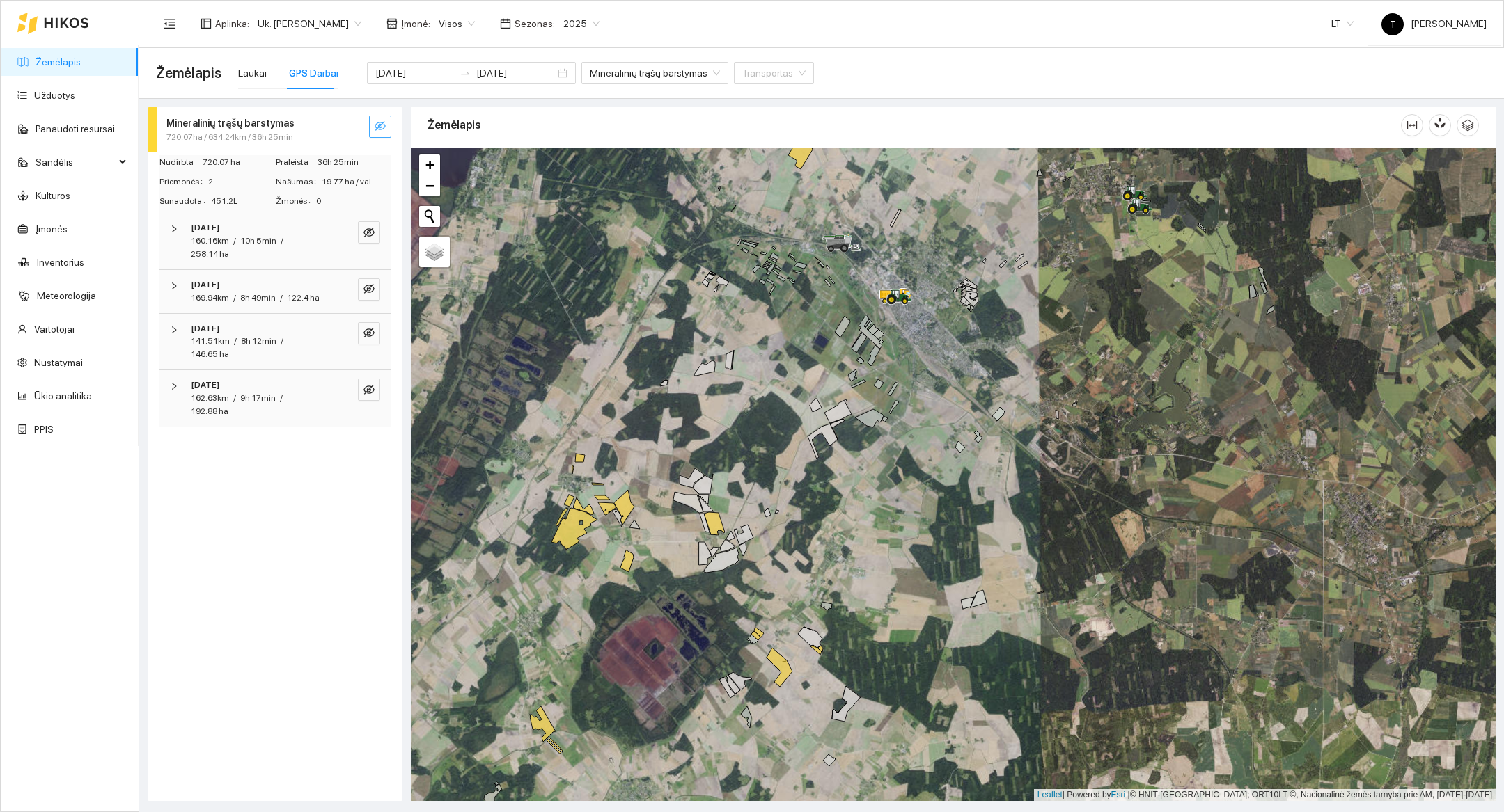
click at [371, 121] on button "button" at bounding box center [380, 126] width 23 height 23
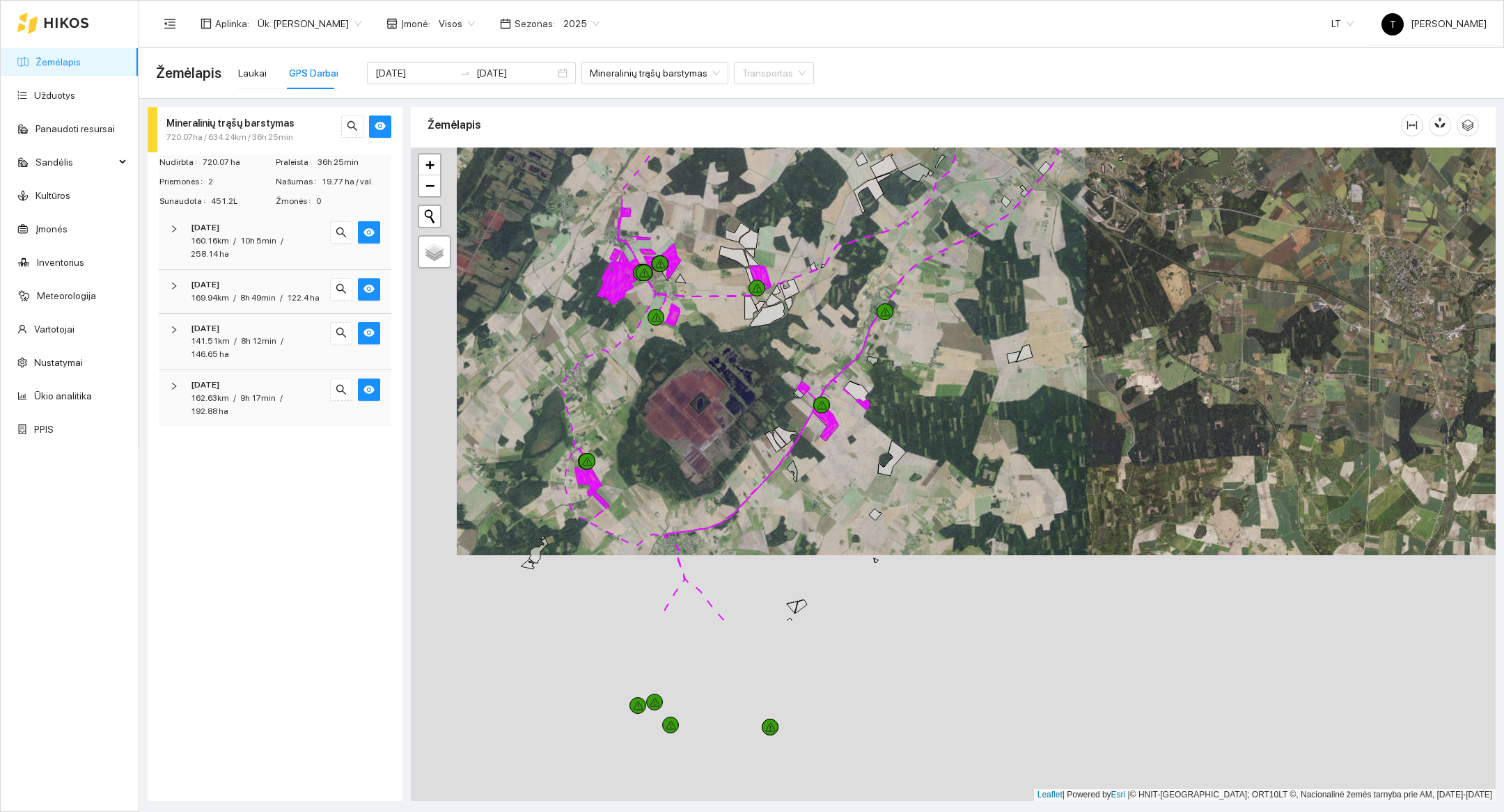
drag, startPoint x: 665, startPoint y: 733, endPoint x: 711, endPoint y: 486, distance: 251.2
click at [711, 486] on div at bounding box center [953, 474] width 1085 height 654
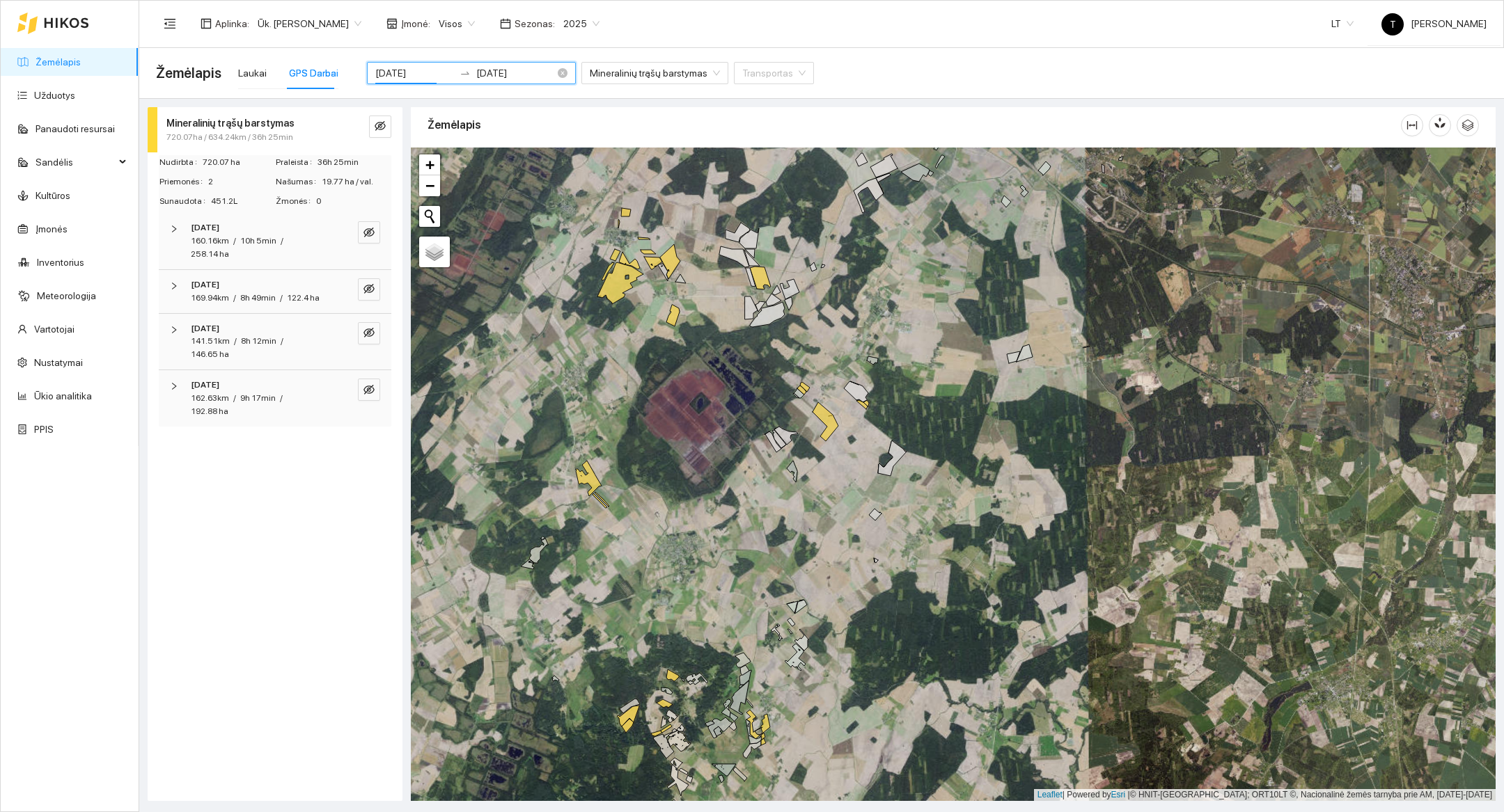
click at [416, 72] on input "[DATE]" at bounding box center [414, 73] width 79 height 16
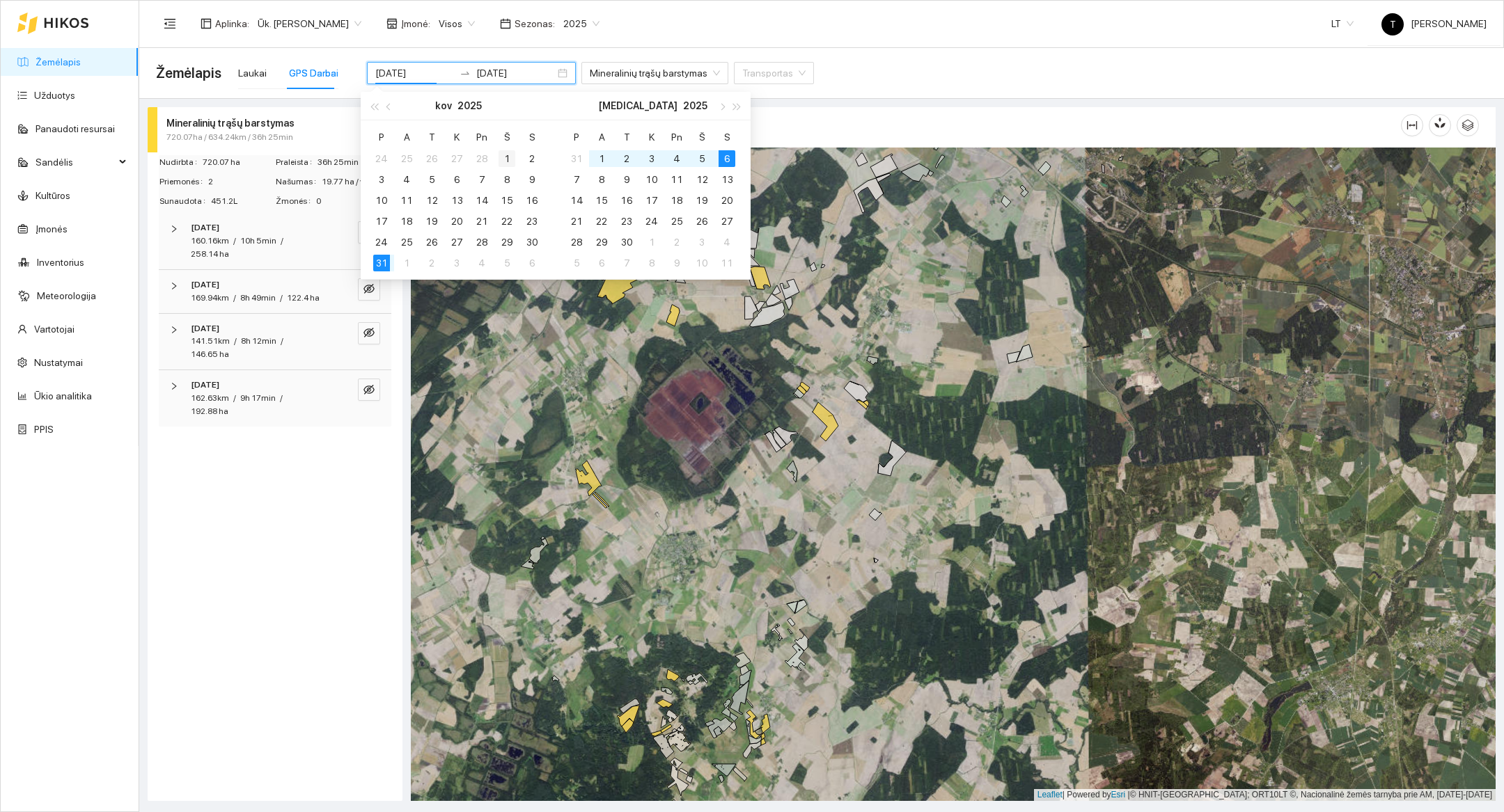
type input "[DATE]"
click at [502, 164] on div "1" at bounding box center [507, 158] width 16 height 16
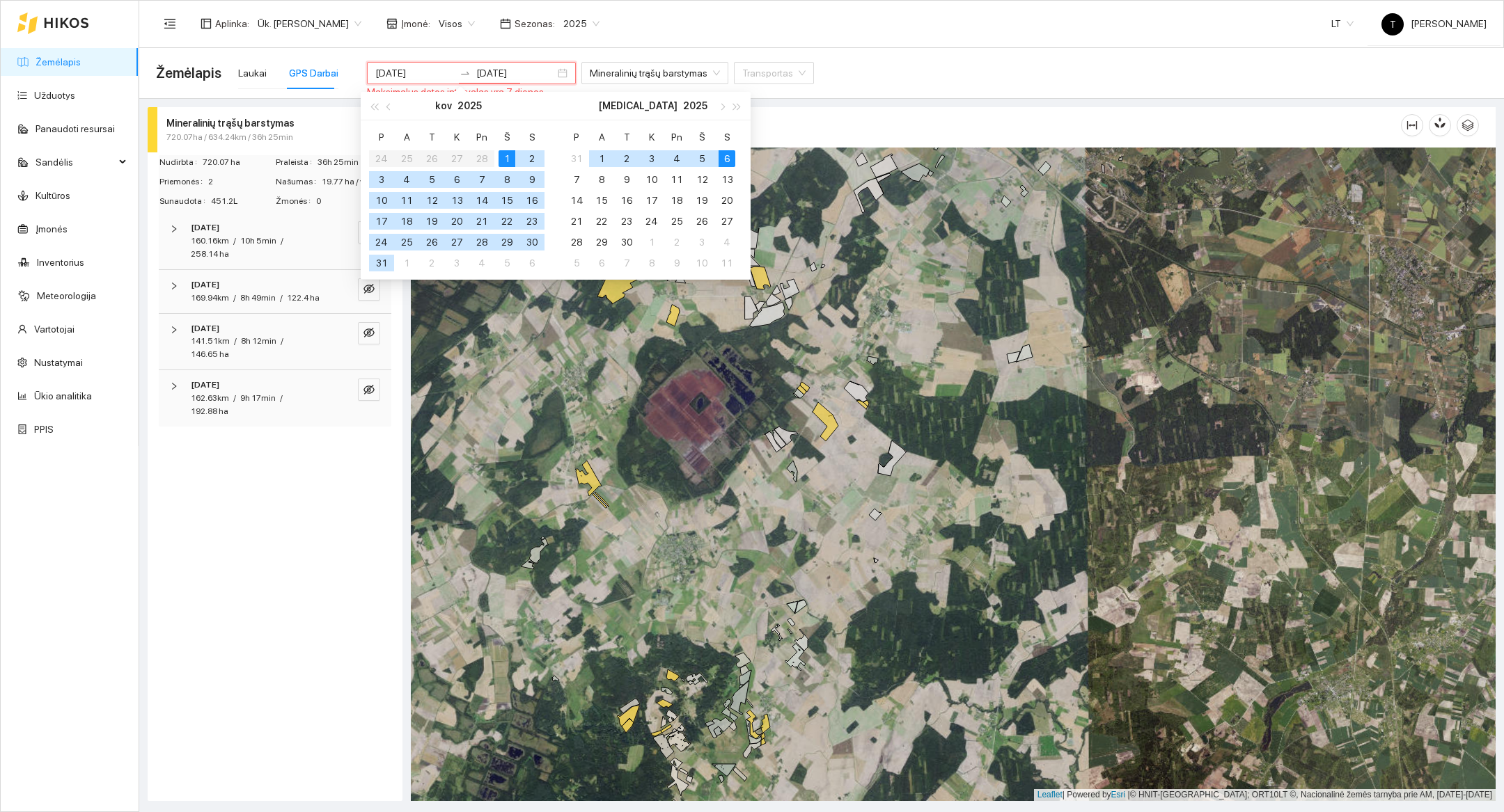
click at [502, 164] on div "1" at bounding box center [507, 158] width 16 height 16
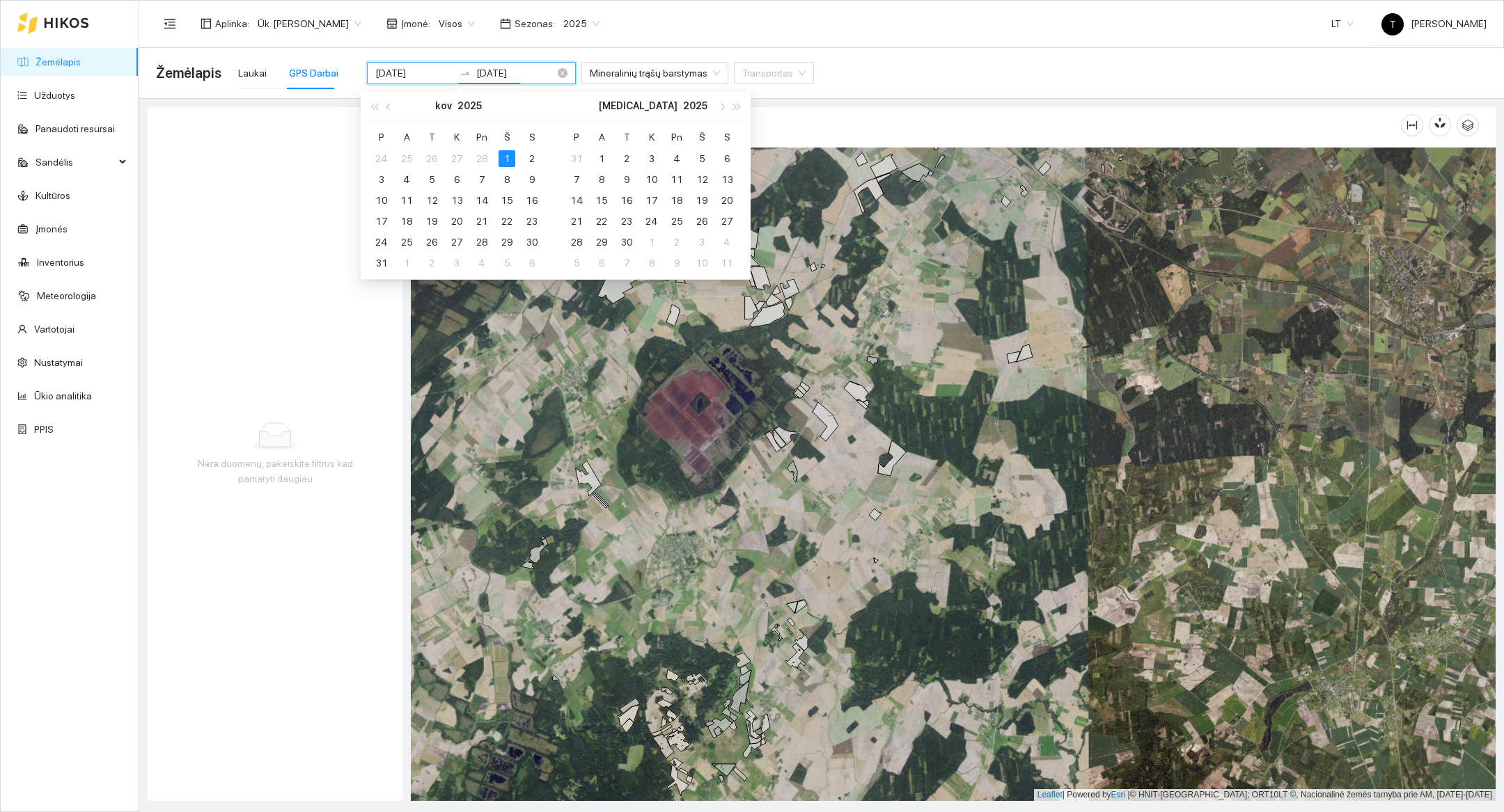
click at [476, 73] on input "[DATE]" at bounding box center [515, 73] width 79 height 16
click at [408, 73] on input "[DATE]" at bounding box center [414, 73] width 79 height 16
type input "[DATE]"
click at [610, 149] on table "[PERSON_NAME] Pn Š S 31 1 2 3 4 5 6 7 8 9 10 11 12 13 14 15 16 17 18 19 20 21 2…" at bounding box center [651, 199] width 175 height 147
click at [608, 152] on table "[PERSON_NAME] Pn Š S 31 1 2 3 4 5 6 7 8 9 10 11 12 13 14 15 16 17 18 19 20 21 2…" at bounding box center [651, 199] width 175 height 147
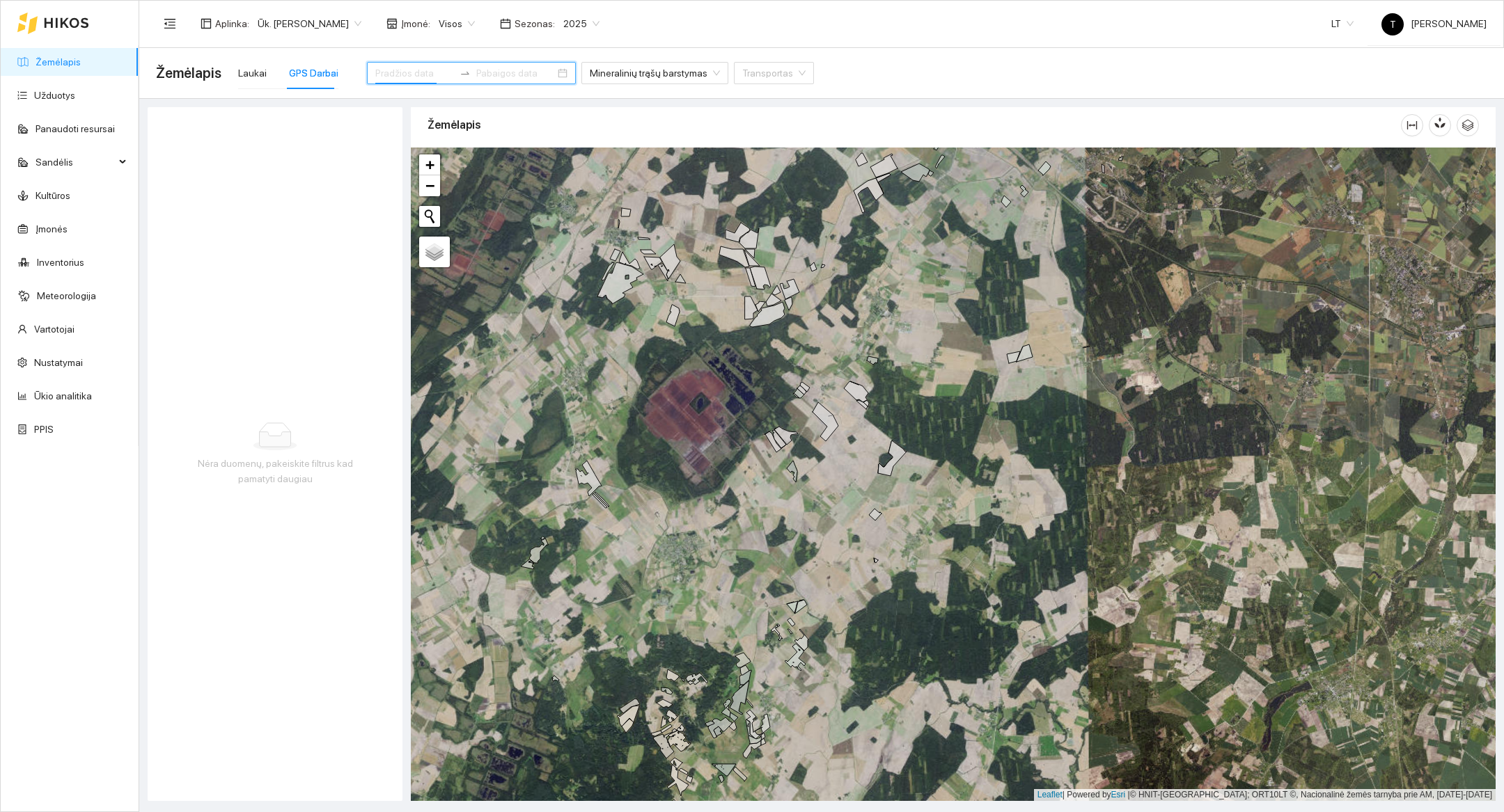
click at [387, 82] on div at bounding box center [471, 73] width 209 height 23
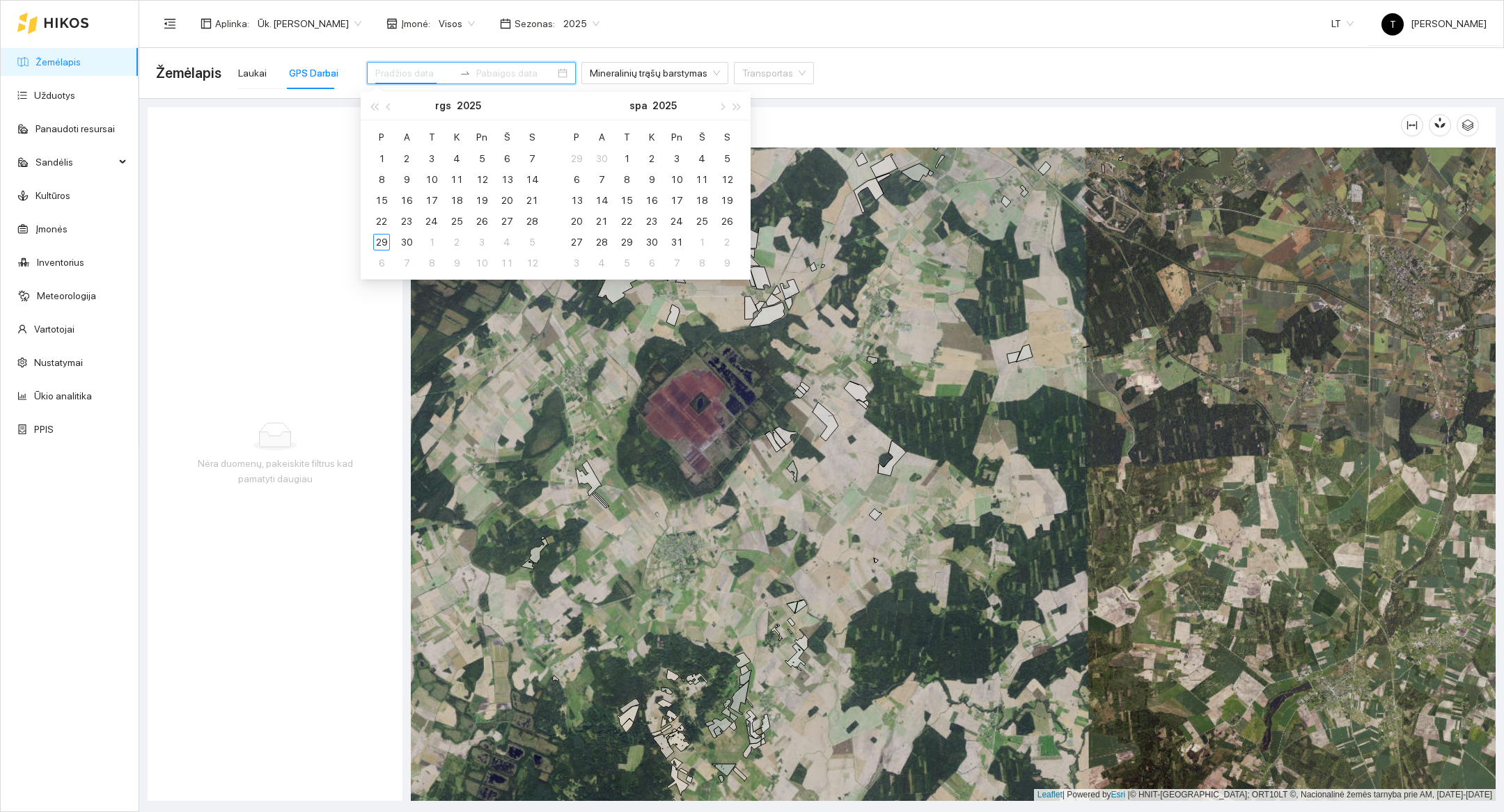
click at [390, 72] on input at bounding box center [414, 73] width 79 height 16
click at [392, 108] on button "button" at bounding box center [390, 106] width 16 height 28
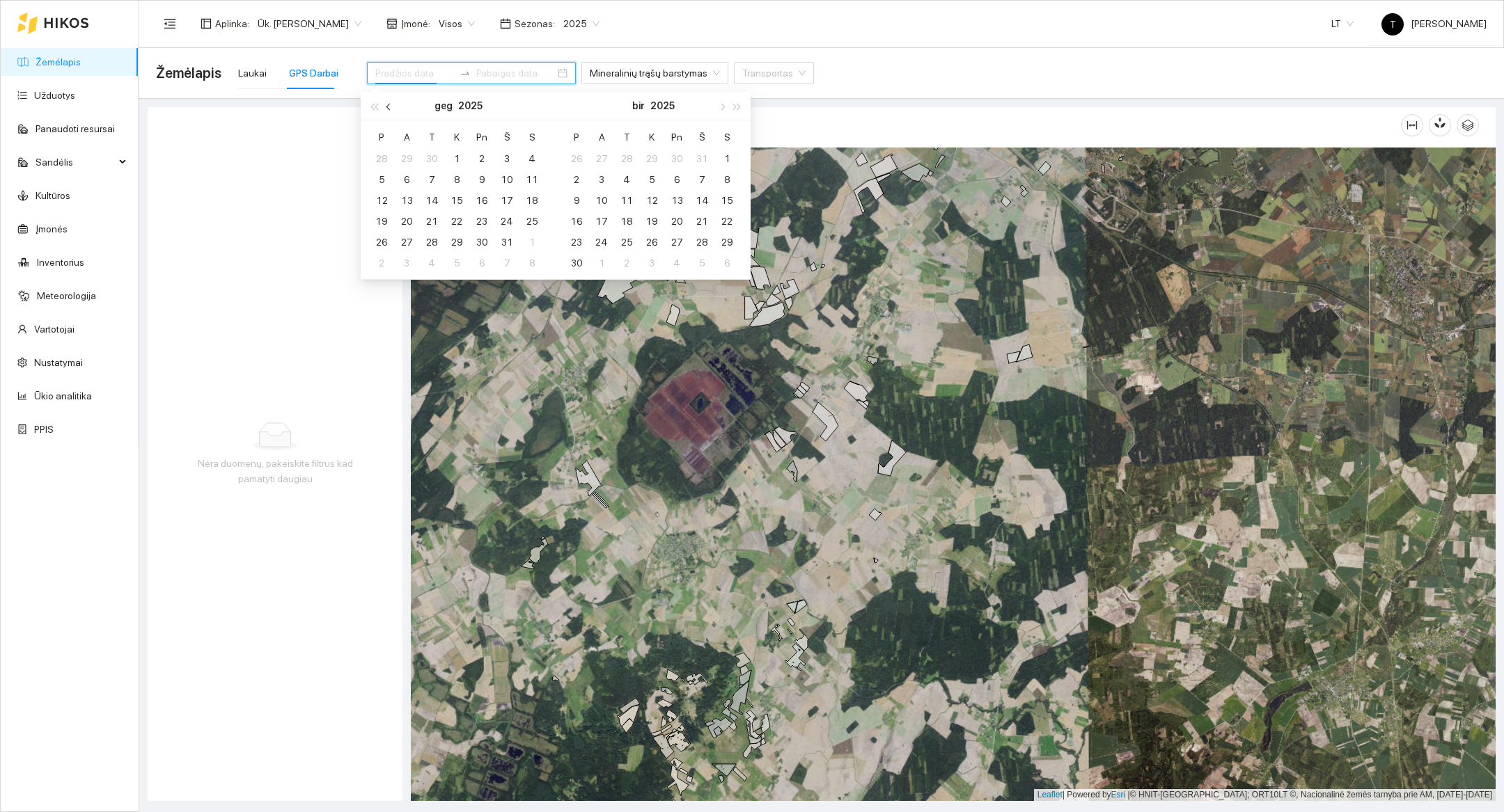
click at [392, 108] on button "button" at bounding box center [390, 106] width 16 height 28
type input "[DATE]"
click at [408, 154] on div "1" at bounding box center [406, 158] width 16 height 16
type input "[DATE]"
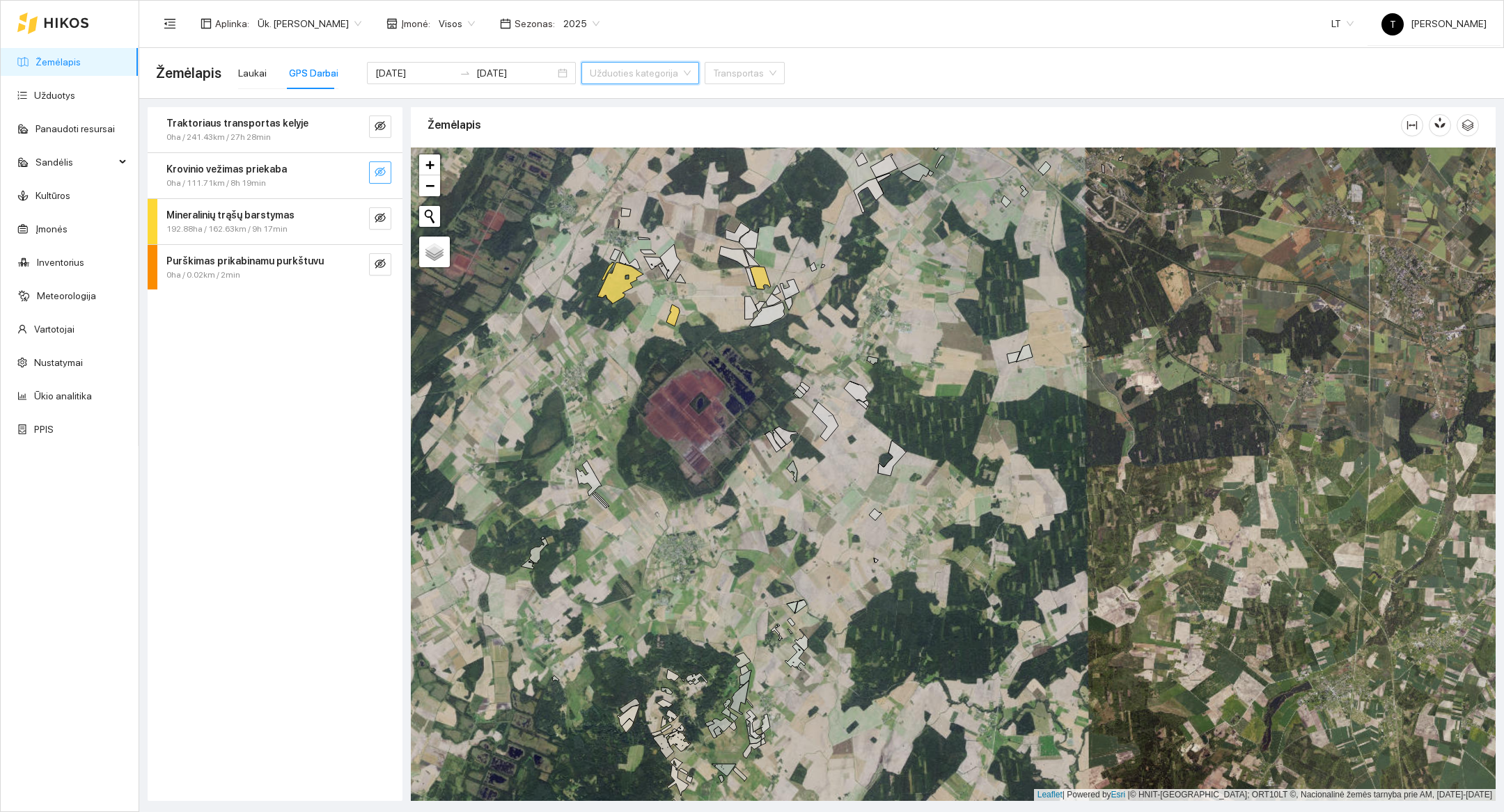
click at [388, 171] on button "button" at bounding box center [380, 172] width 23 height 23
click at [351, 176] on icon "search" at bounding box center [352, 172] width 11 height 11
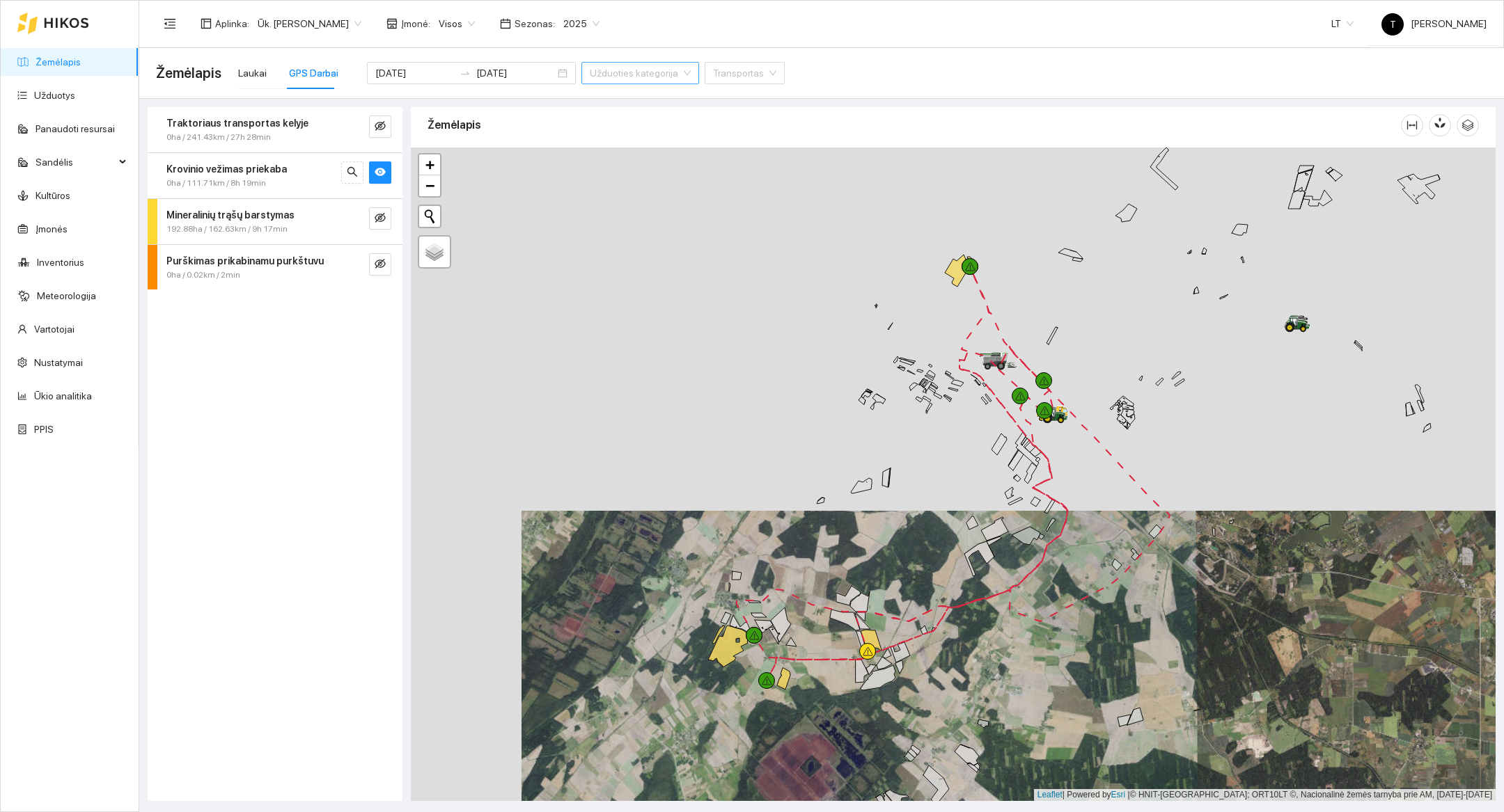
click at [745, 368] on div at bounding box center [953, 474] width 1085 height 654
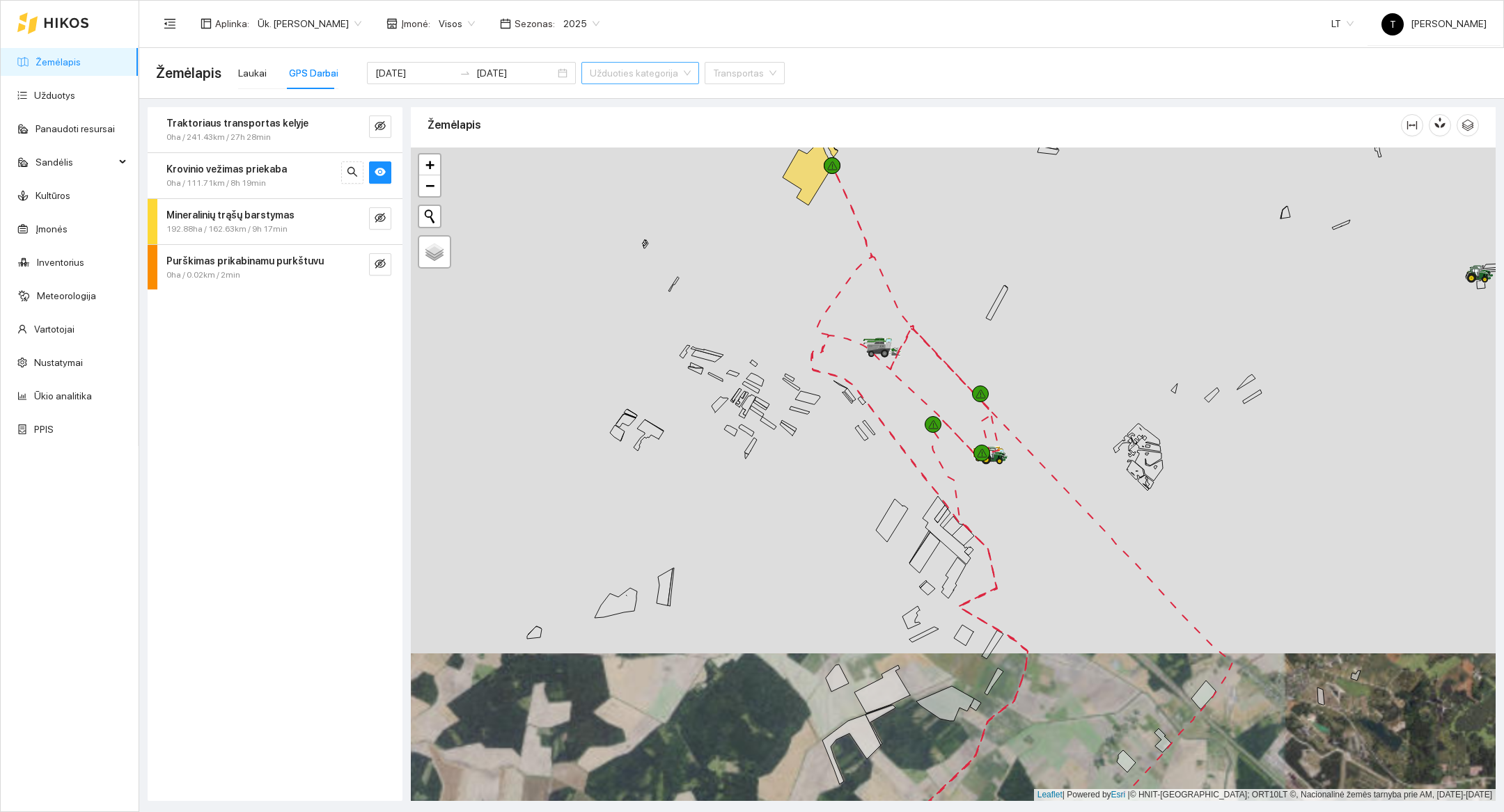
click at [745, 415] on div at bounding box center [953, 474] width 1085 height 654
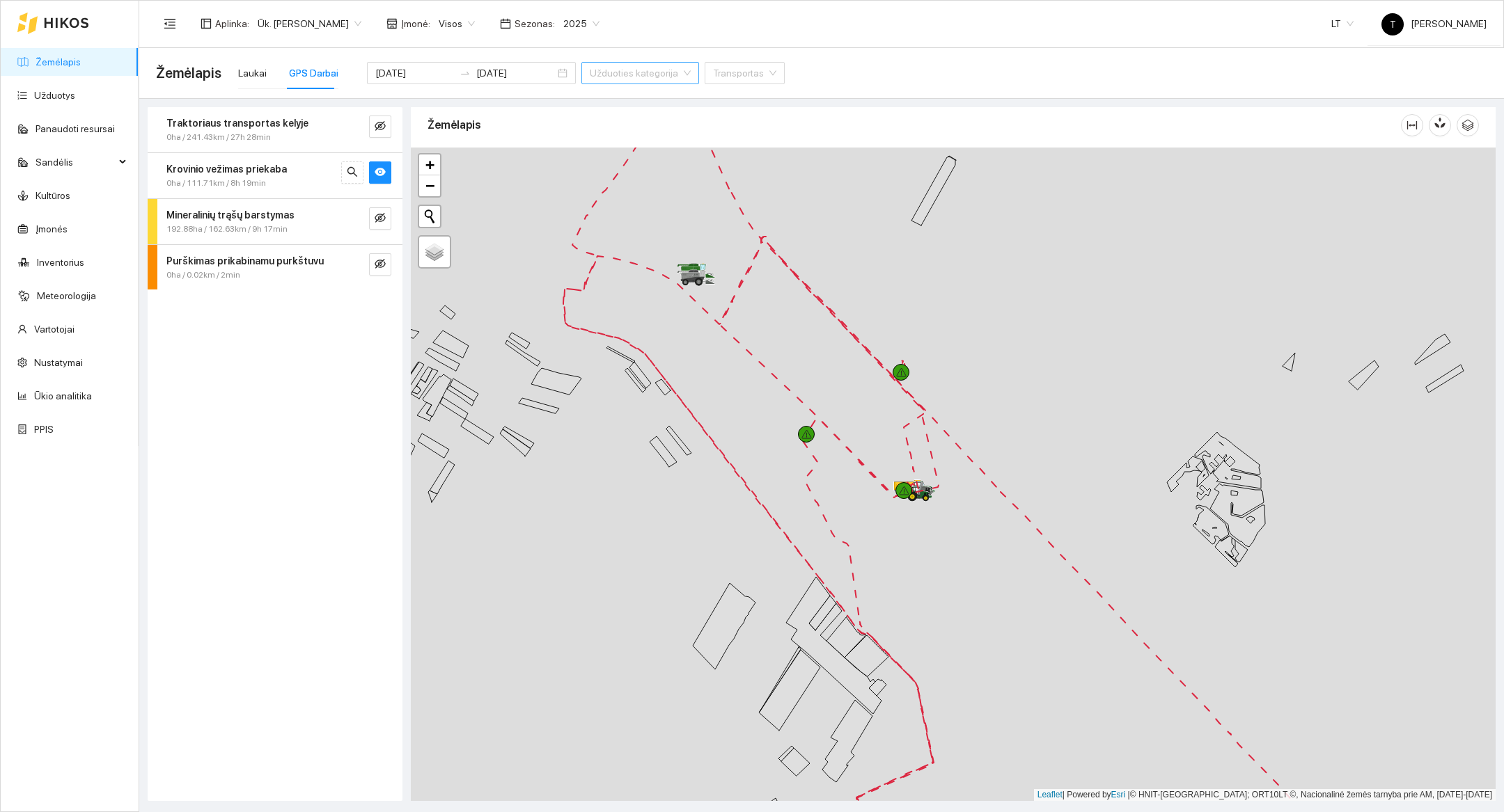
click at [745, 347] on div at bounding box center [953, 474] width 1085 height 654
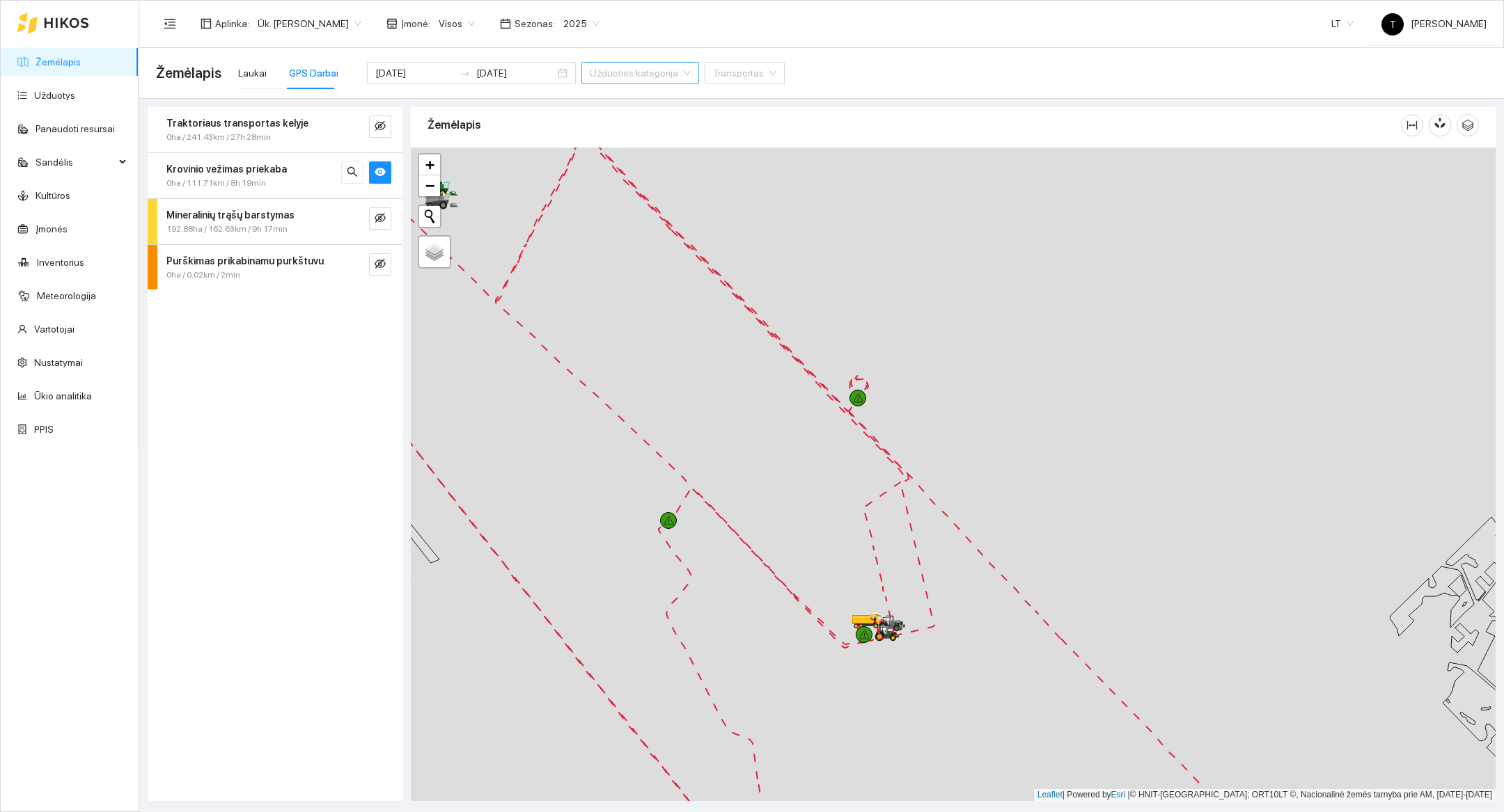
click at [745, 418] on div at bounding box center [953, 474] width 1085 height 654
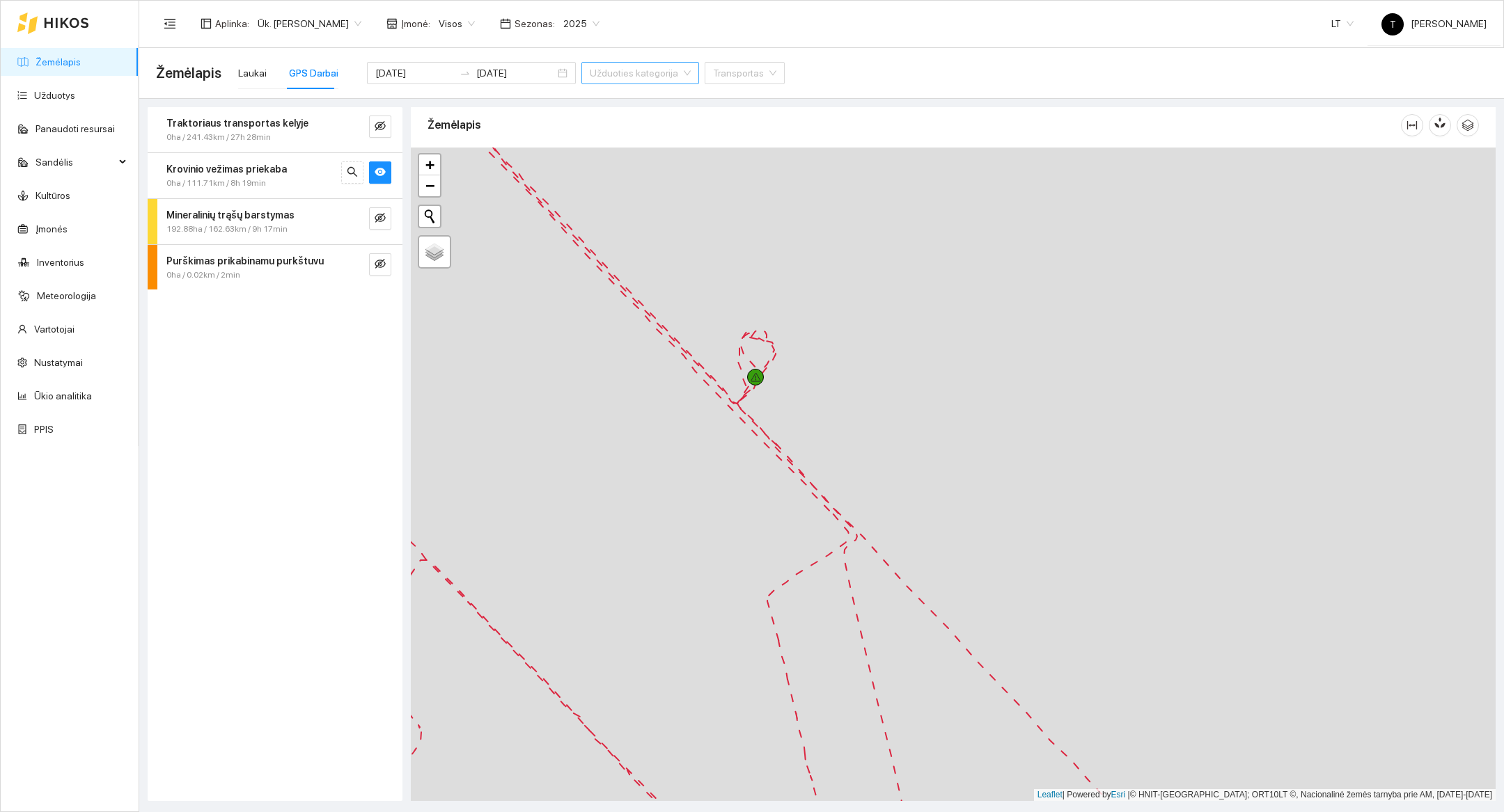
click at [745, 384] on div at bounding box center [953, 474] width 1085 height 654
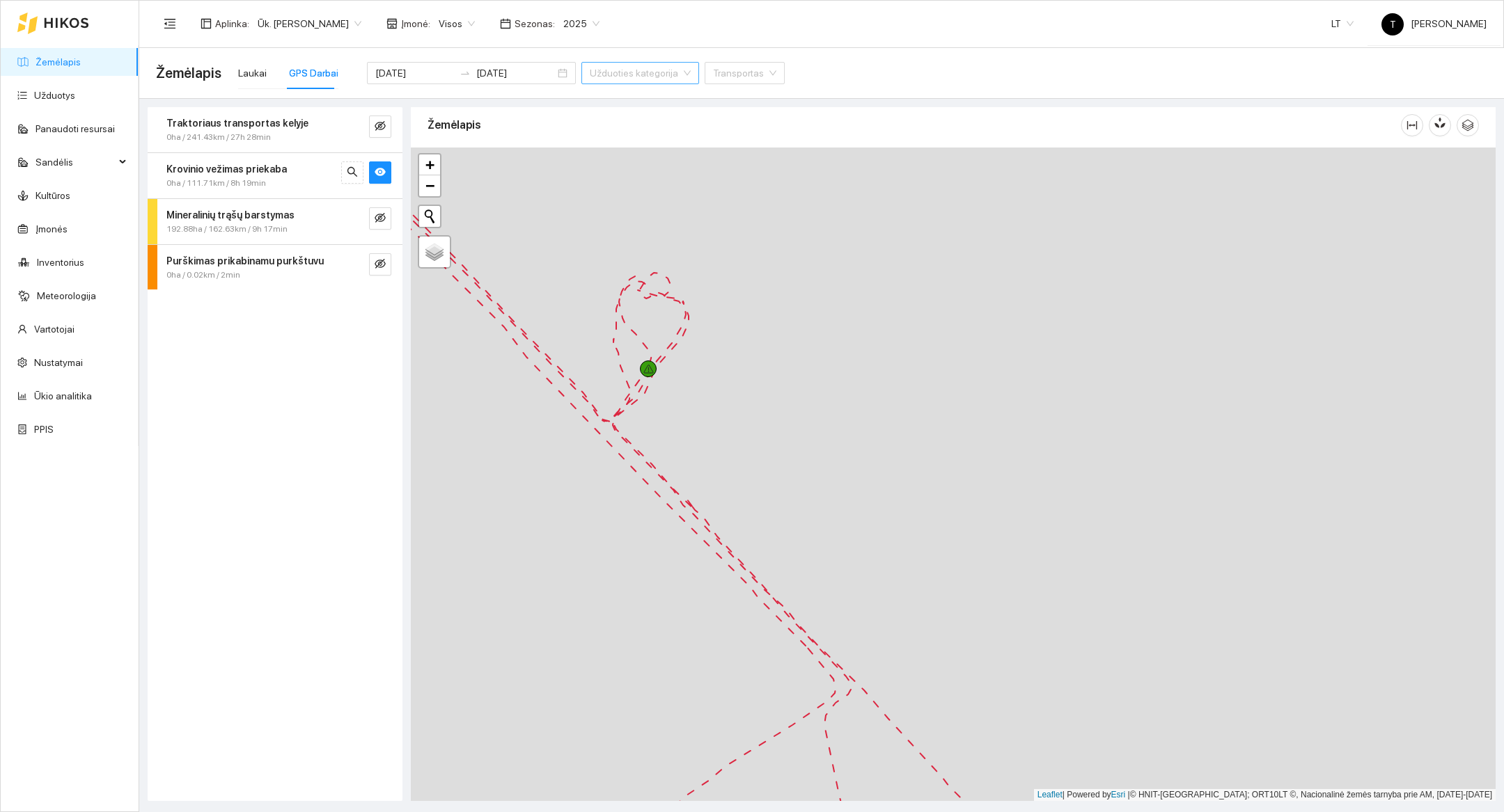
click at [694, 381] on div at bounding box center [953, 474] width 1085 height 654
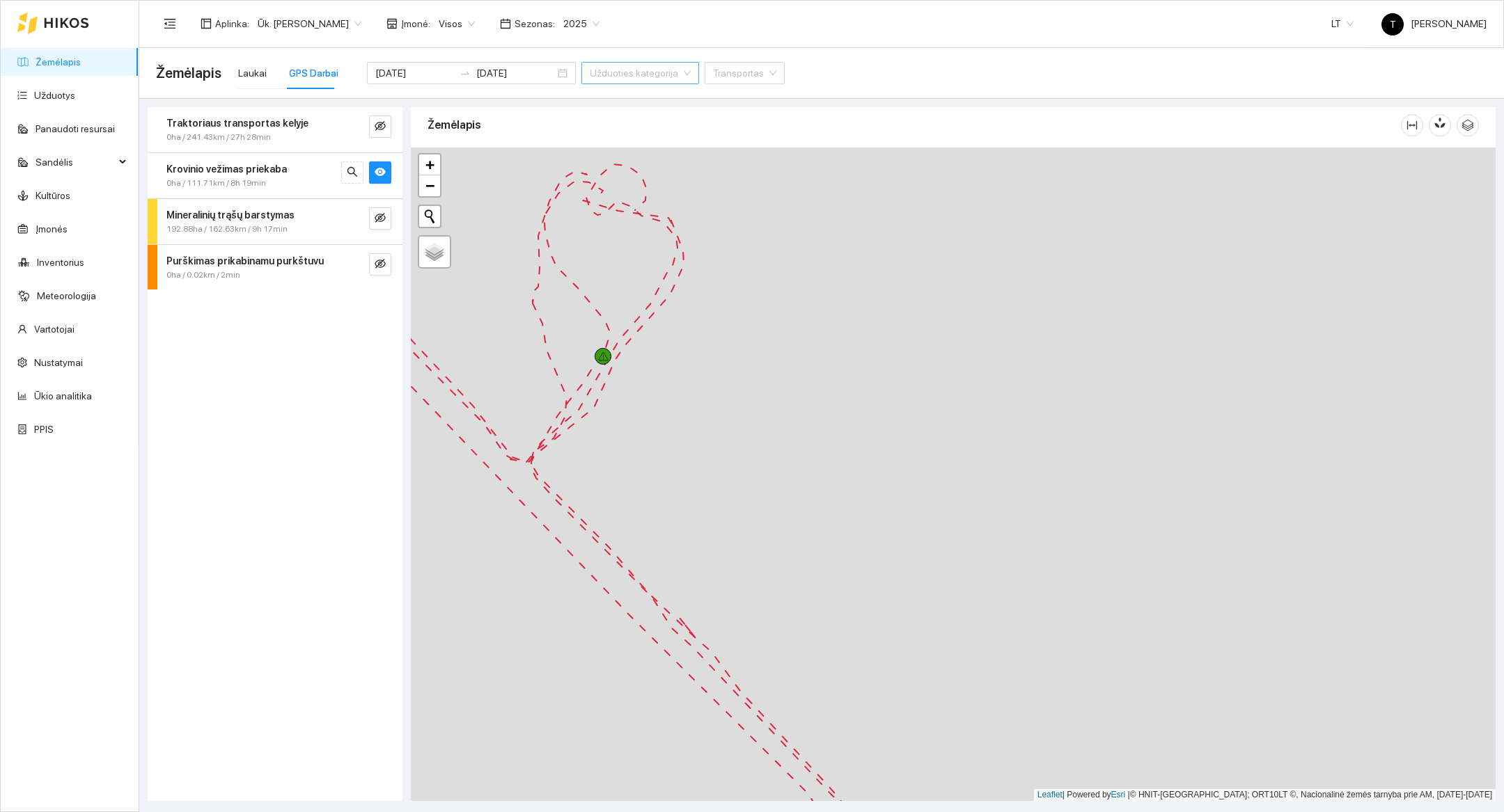
click at [649, 419] on div at bounding box center [953, 474] width 1085 height 654
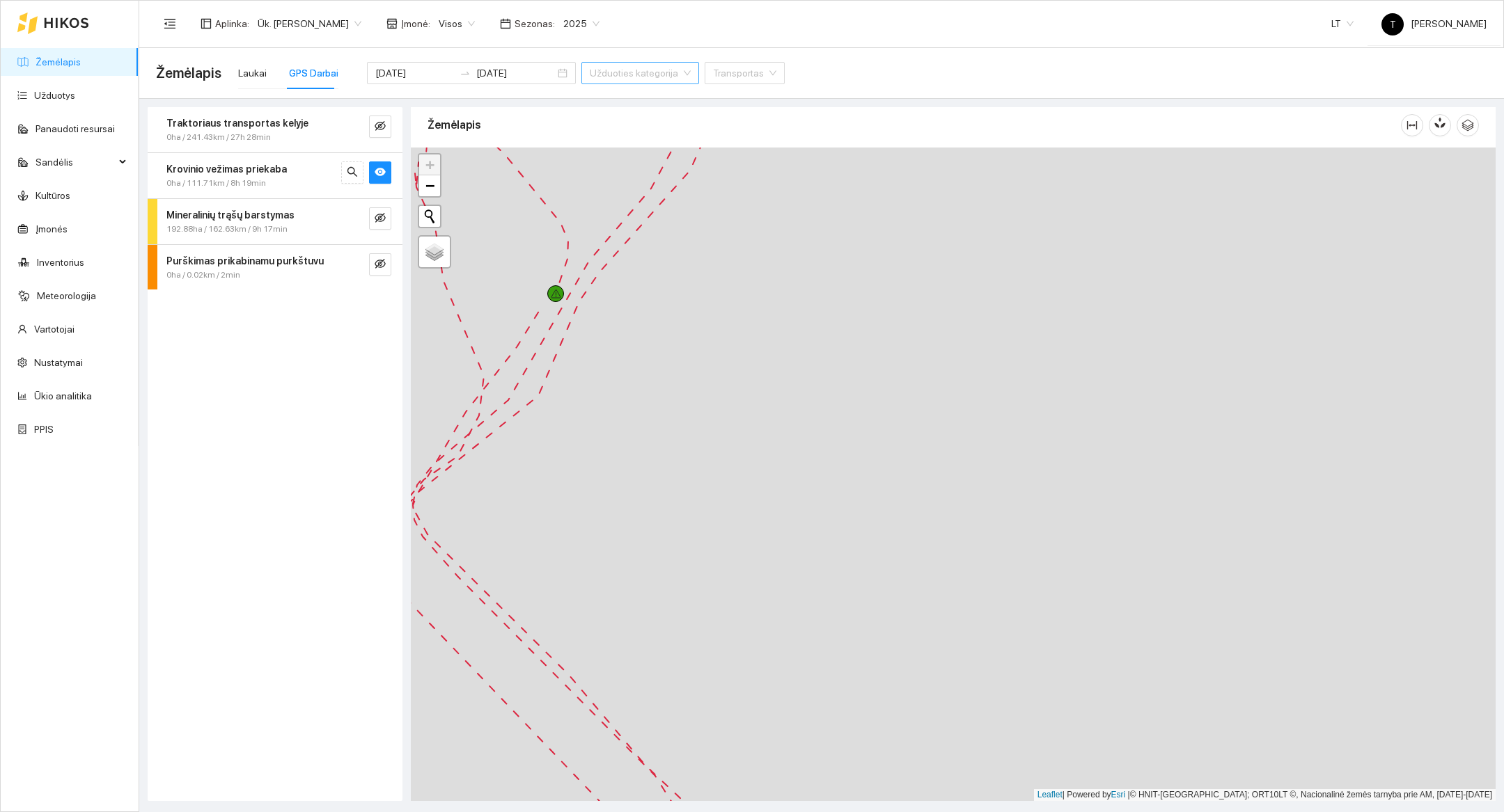
click at [649, 419] on div at bounding box center [953, 474] width 1085 height 654
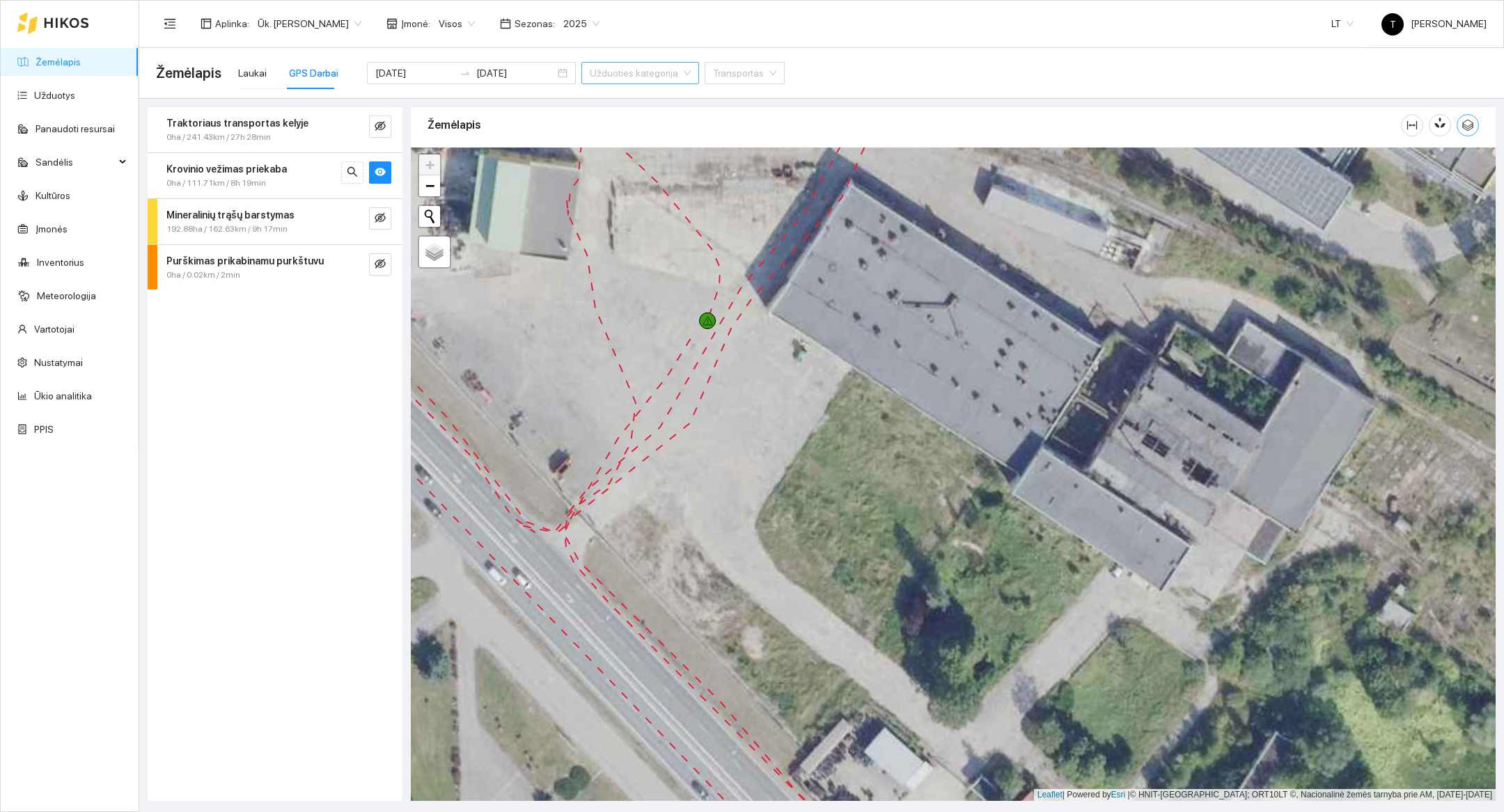
click at [745, 125] on span "button" at bounding box center [1467, 125] width 21 height 12
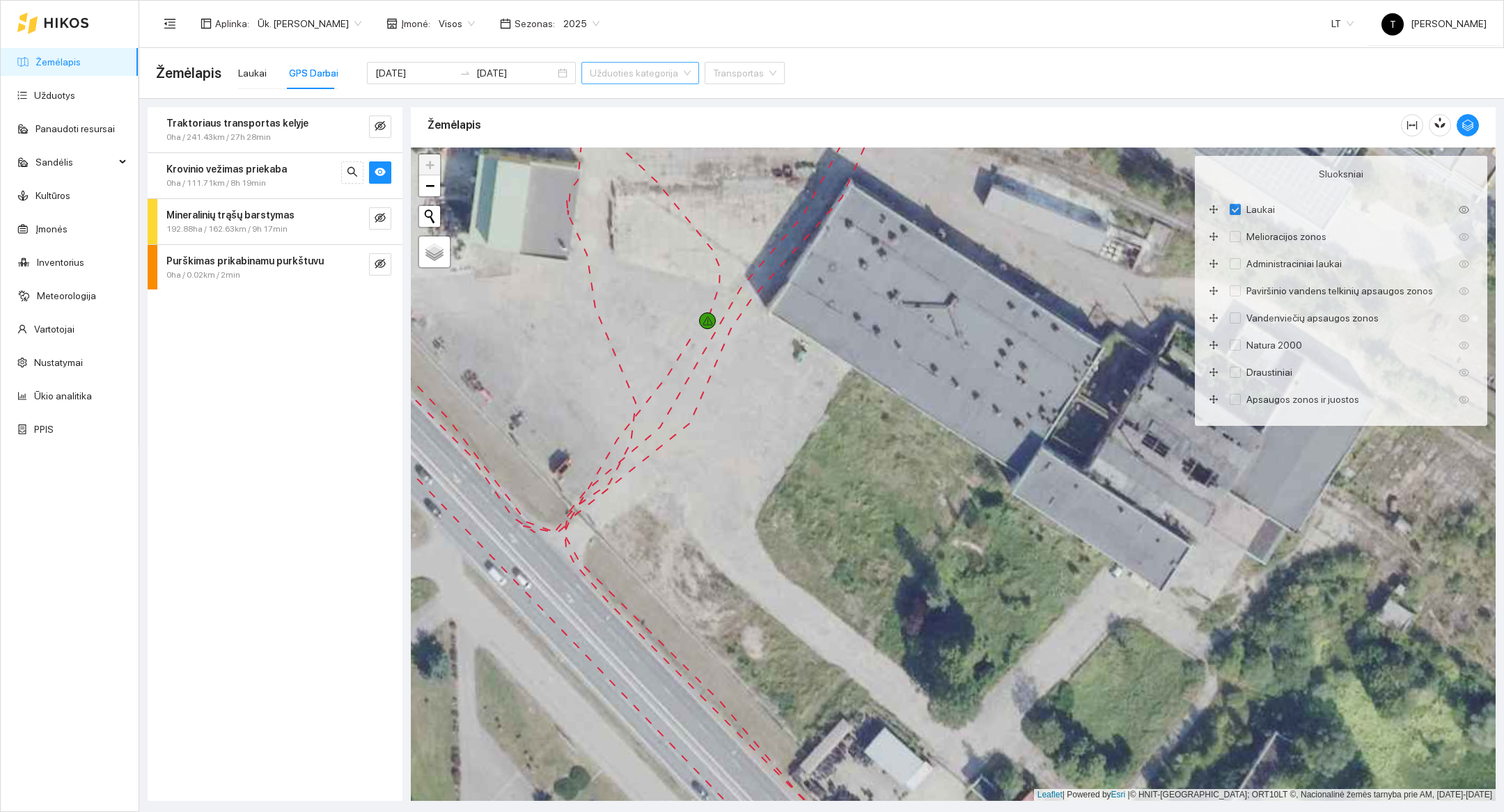
click at [745, 545] on div at bounding box center [953, 474] width 1085 height 654
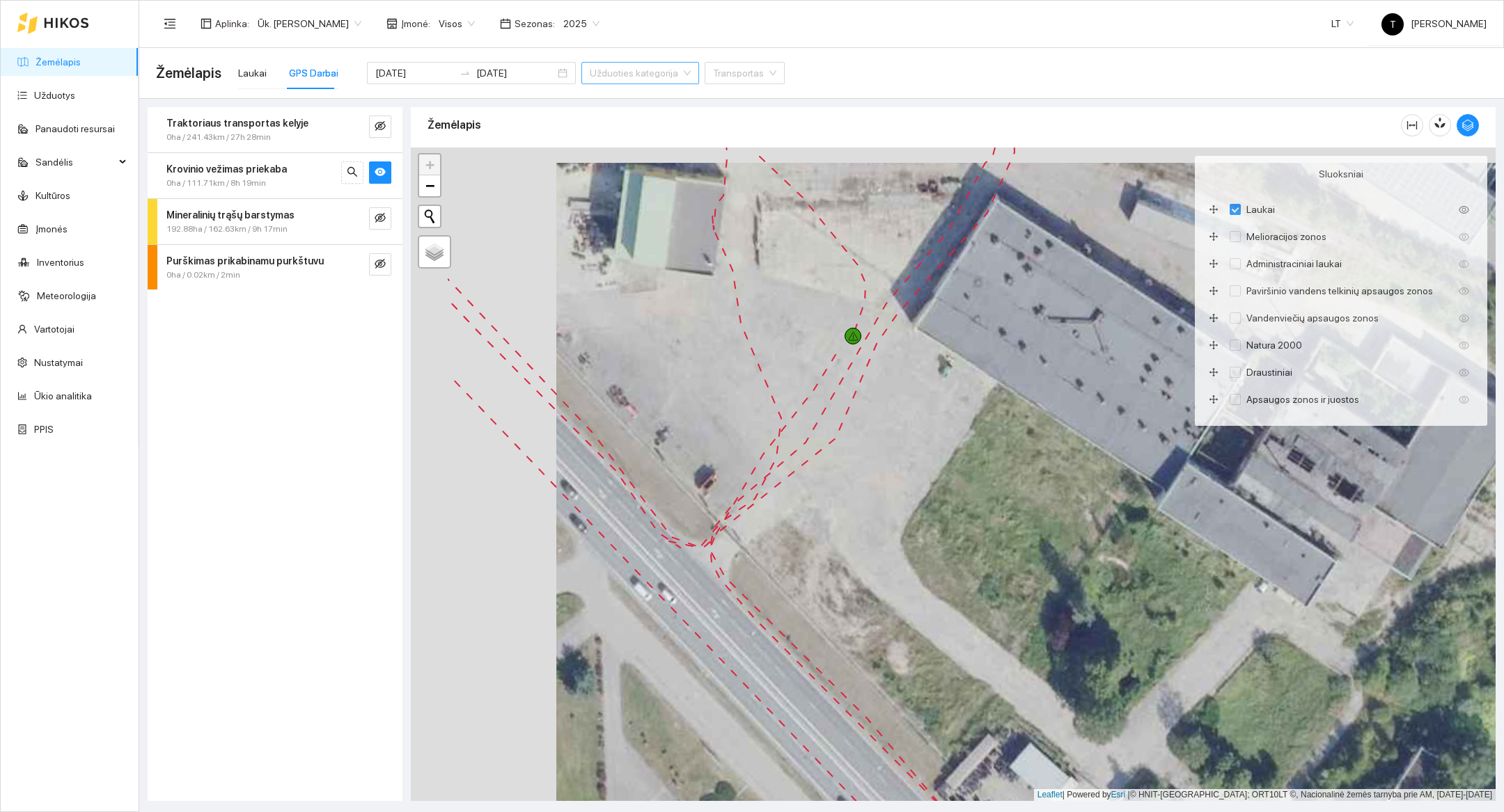
drag, startPoint x: 649, startPoint y: 584, endPoint x: 794, endPoint y: 598, distance: 145.7
click at [745, 598] on div at bounding box center [953, 474] width 1085 height 654
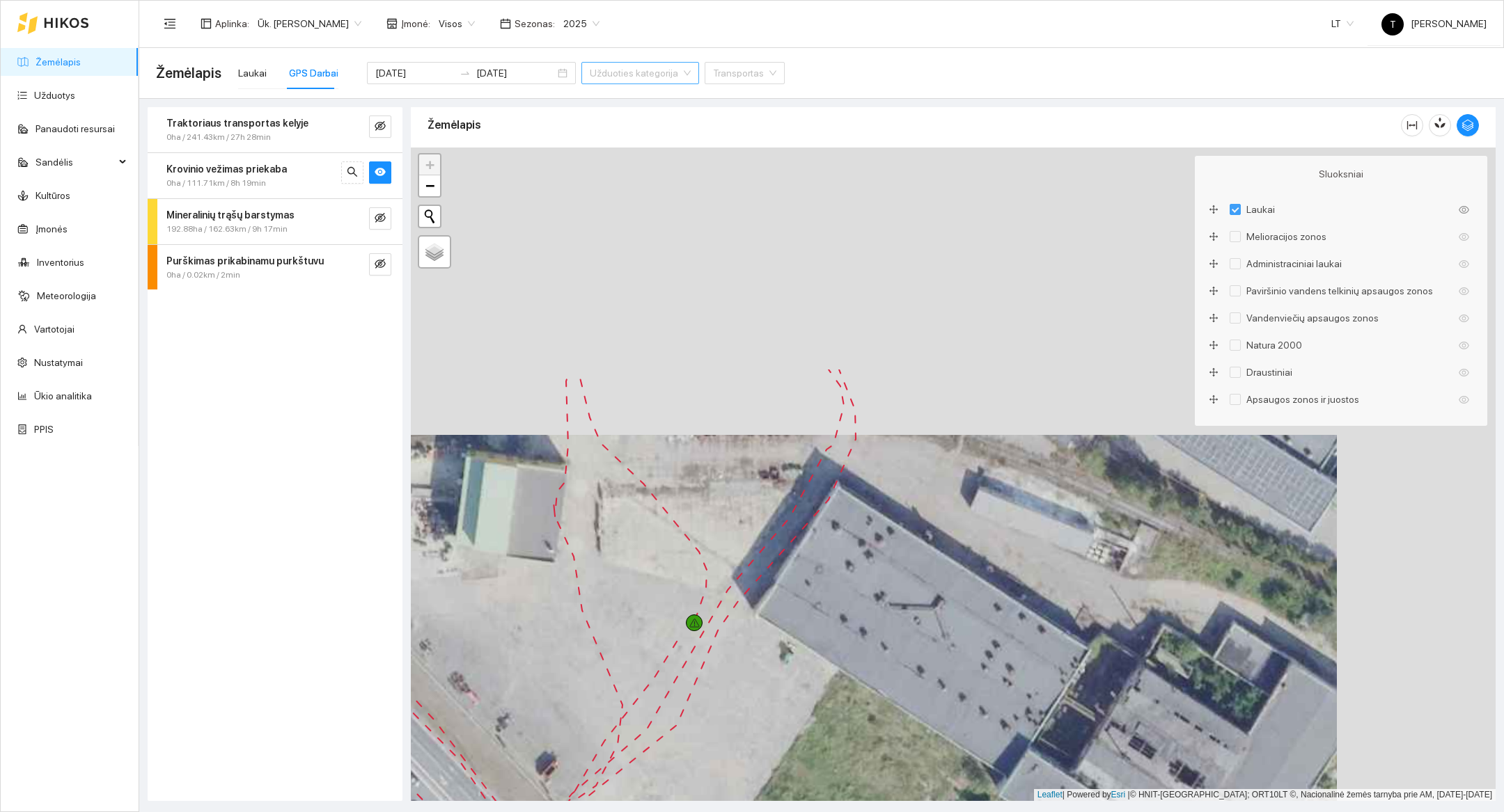
drag, startPoint x: 841, startPoint y: 448, endPoint x: 658, endPoint y: 786, distance: 384.4
click at [658, 715] on div at bounding box center [953, 474] width 1085 height 654
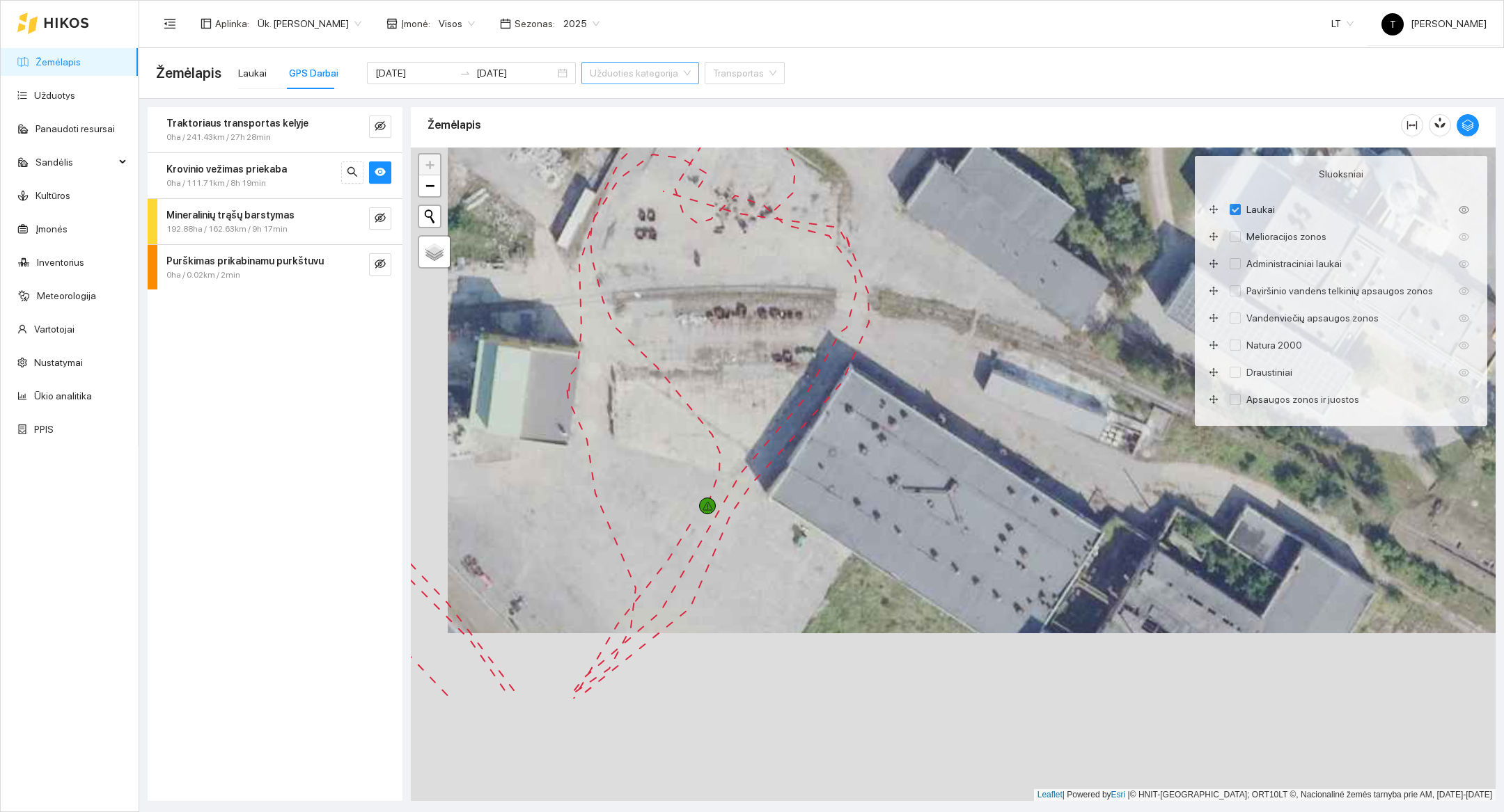
drag, startPoint x: 683, startPoint y: 588, endPoint x: 721, endPoint y: 421, distance: 171.3
click at [721, 421] on div at bounding box center [953, 474] width 1085 height 654
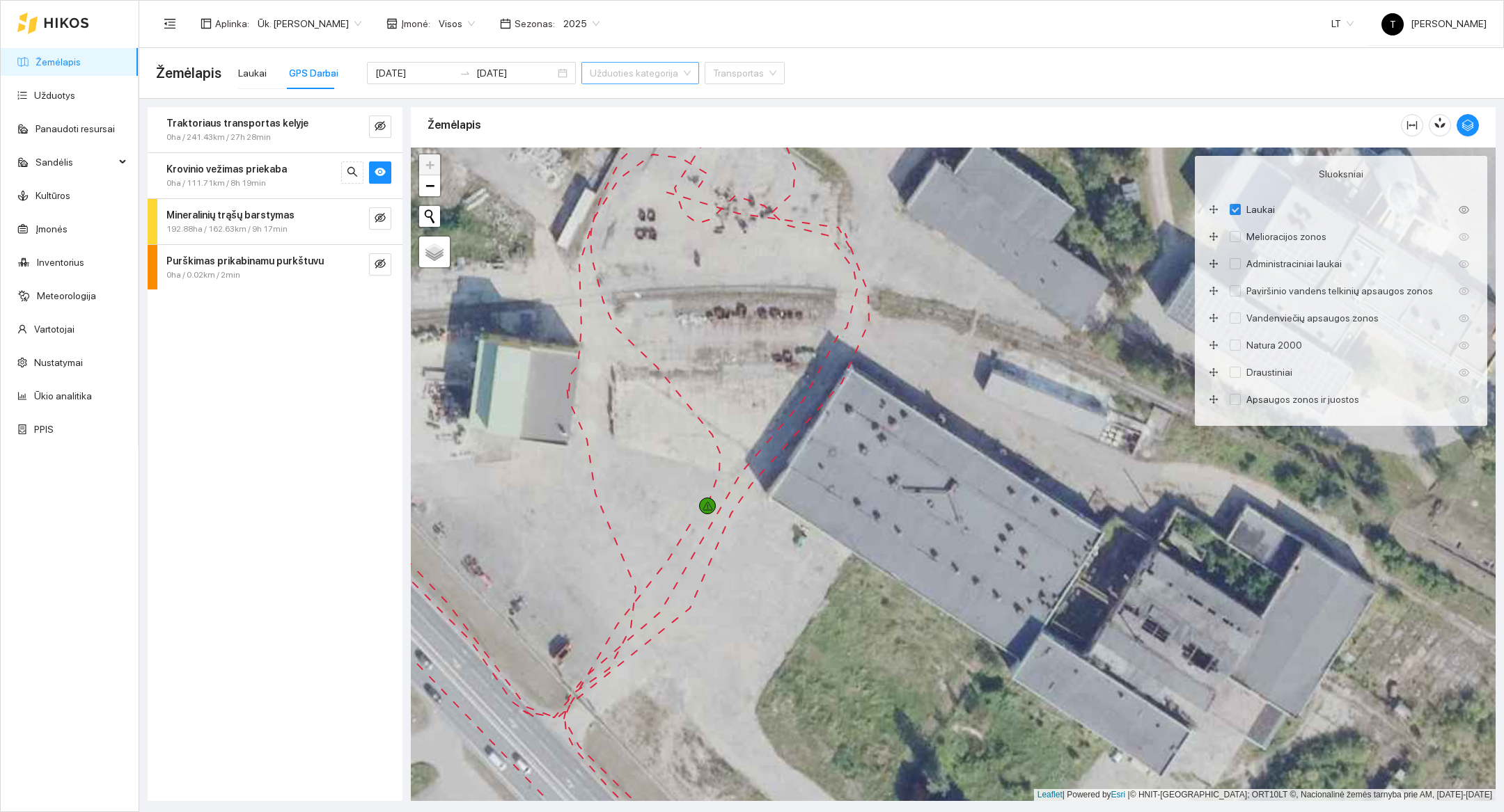
click at [745, 136] on div at bounding box center [1467, 125] width 23 height 23
click at [745, 121] on icon "button" at bounding box center [1467, 125] width 12 height 12
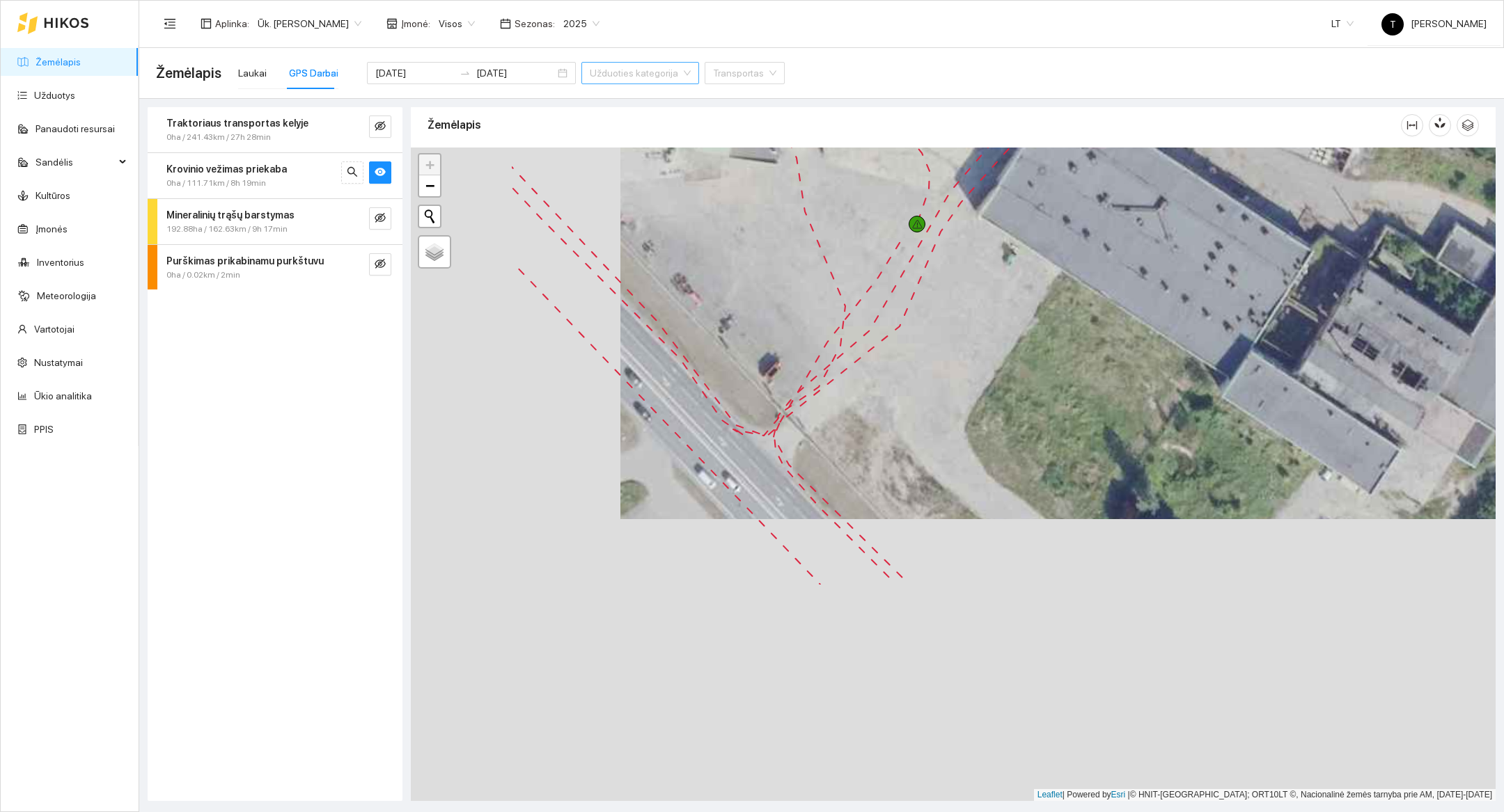
drag, startPoint x: 902, startPoint y: 715, endPoint x: 1111, endPoint y: 433, distance: 351.0
click at [745, 433] on div at bounding box center [953, 474] width 1085 height 654
